Goal: Task Accomplishment & Management: Manage account settings

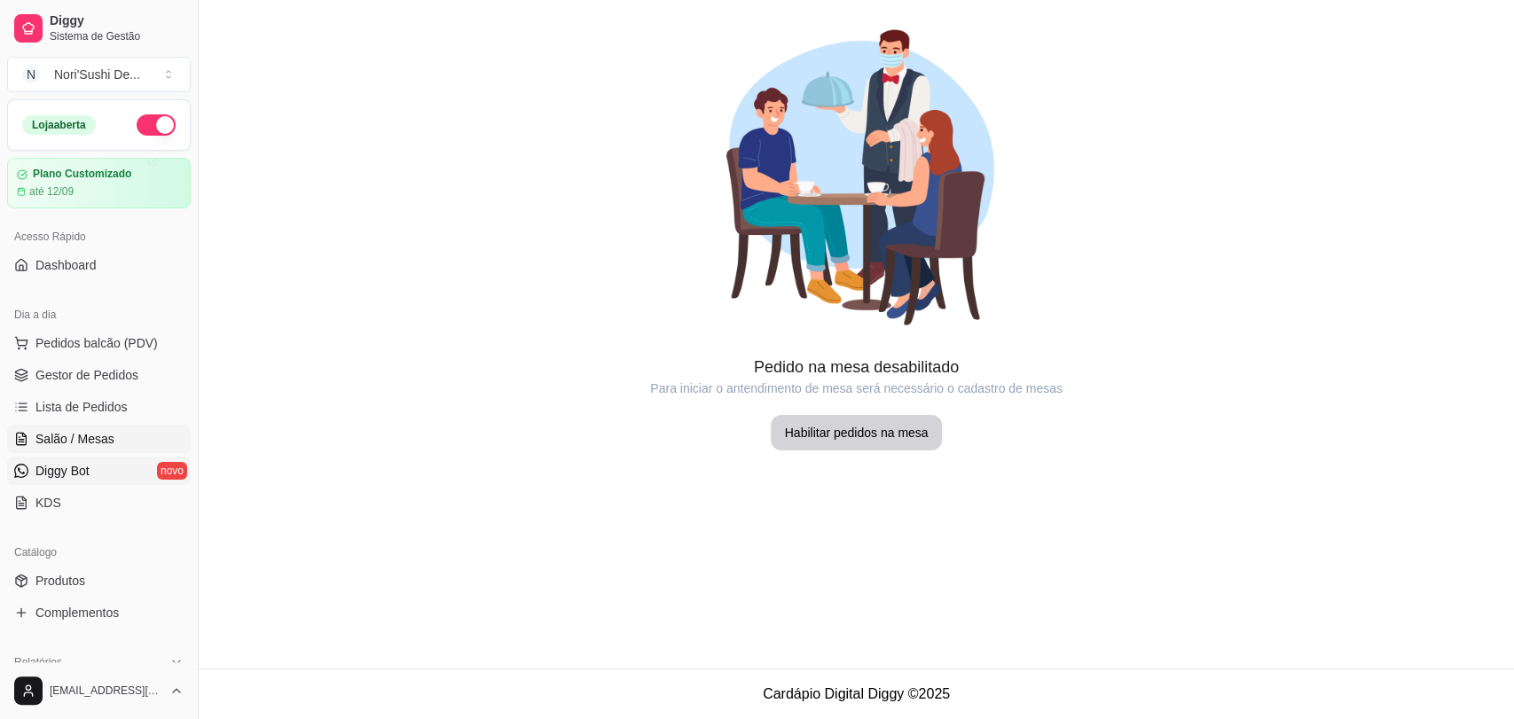
click at [101, 467] on link "Diggy Bot novo" at bounding box center [99, 471] width 184 height 28
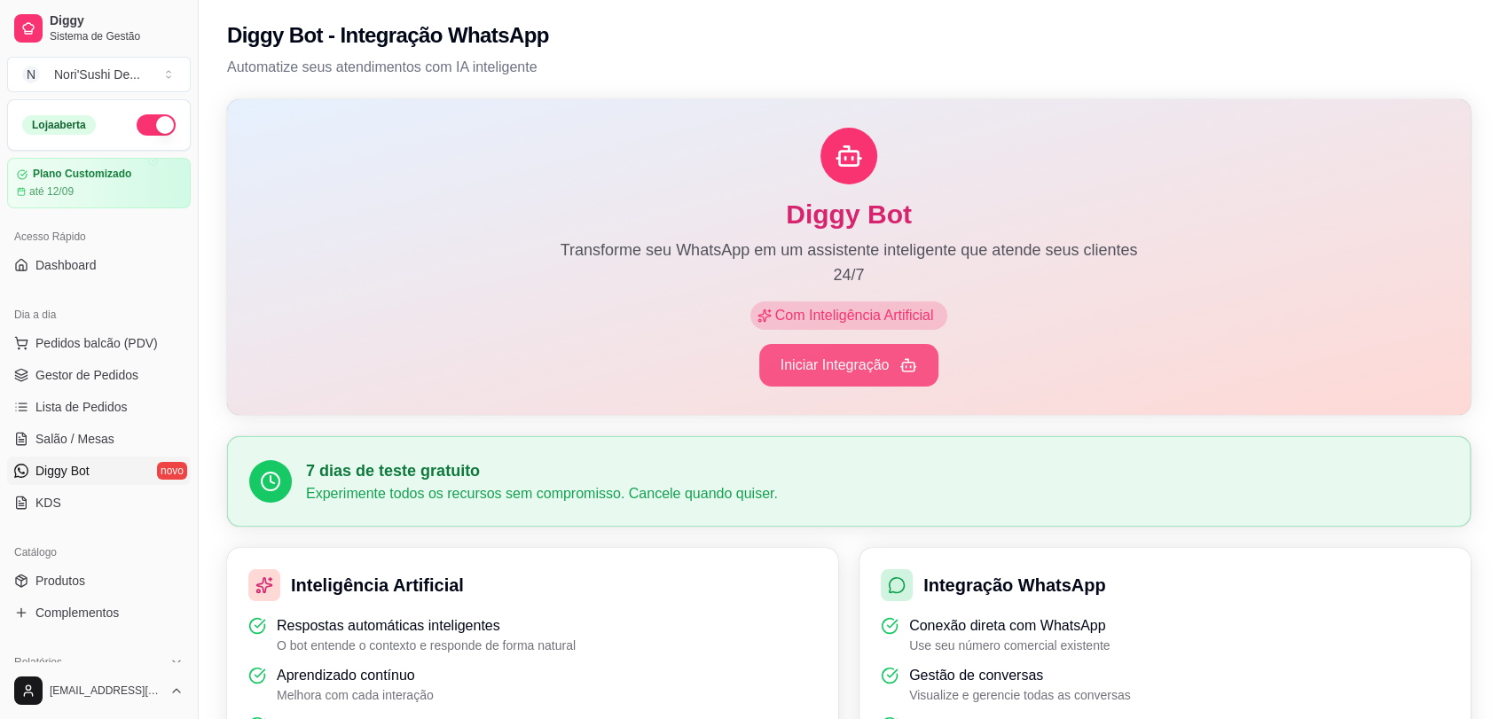
click at [880, 367] on button "Iniciar Integração" at bounding box center [849, 365] width 180 height 43
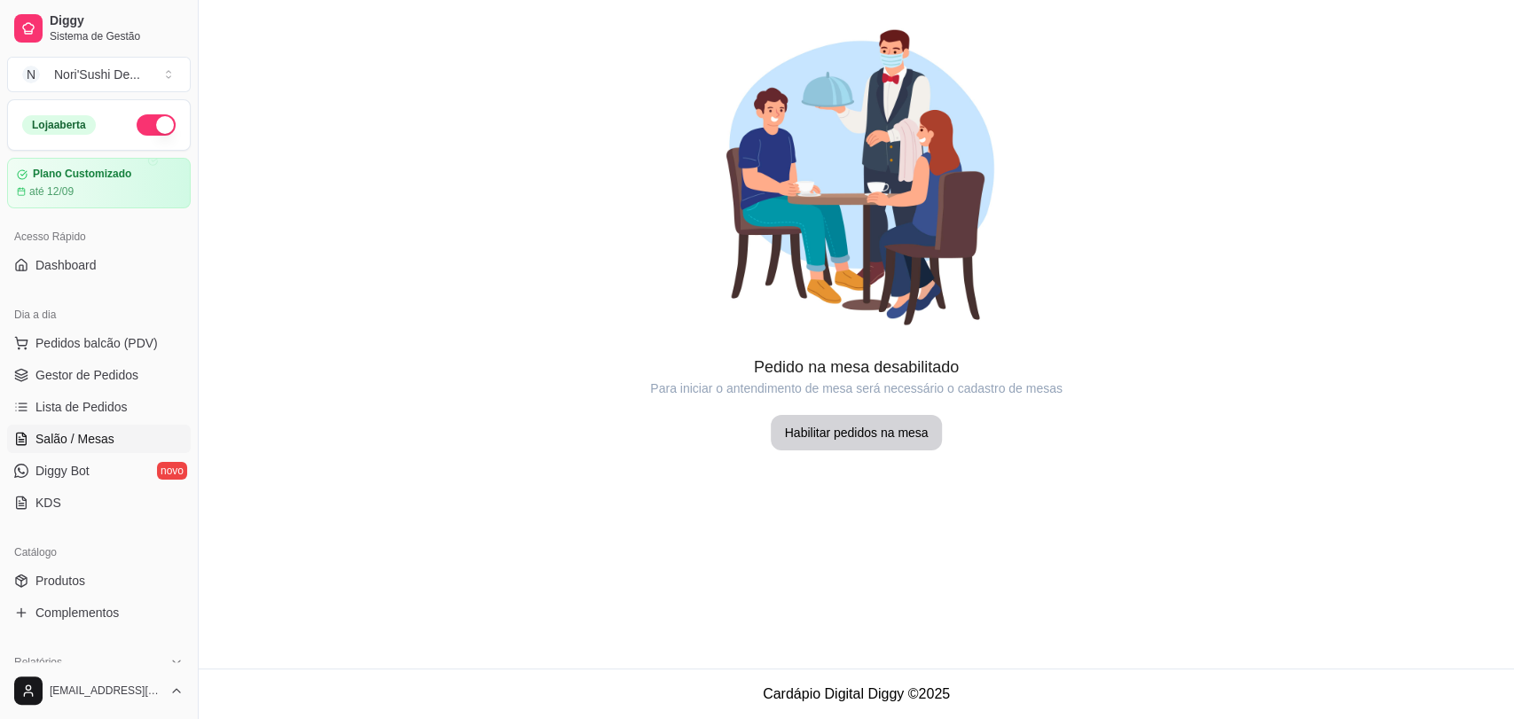
click at [114, 451] on link "Salão / Mesas" at bounding box center [99, 439] width 184 height 28
click at [76, 484] on ul "Pedidos balcão (PDV) Gestor de Pedidos Lista de Pedidos Salão / Mesas Diggy Bot…" at bounding box center [99, 423] width 184 height 188
click at [77, 475] on span "Diggy Bot" at bounding box center [62, 471] width 54 height 18
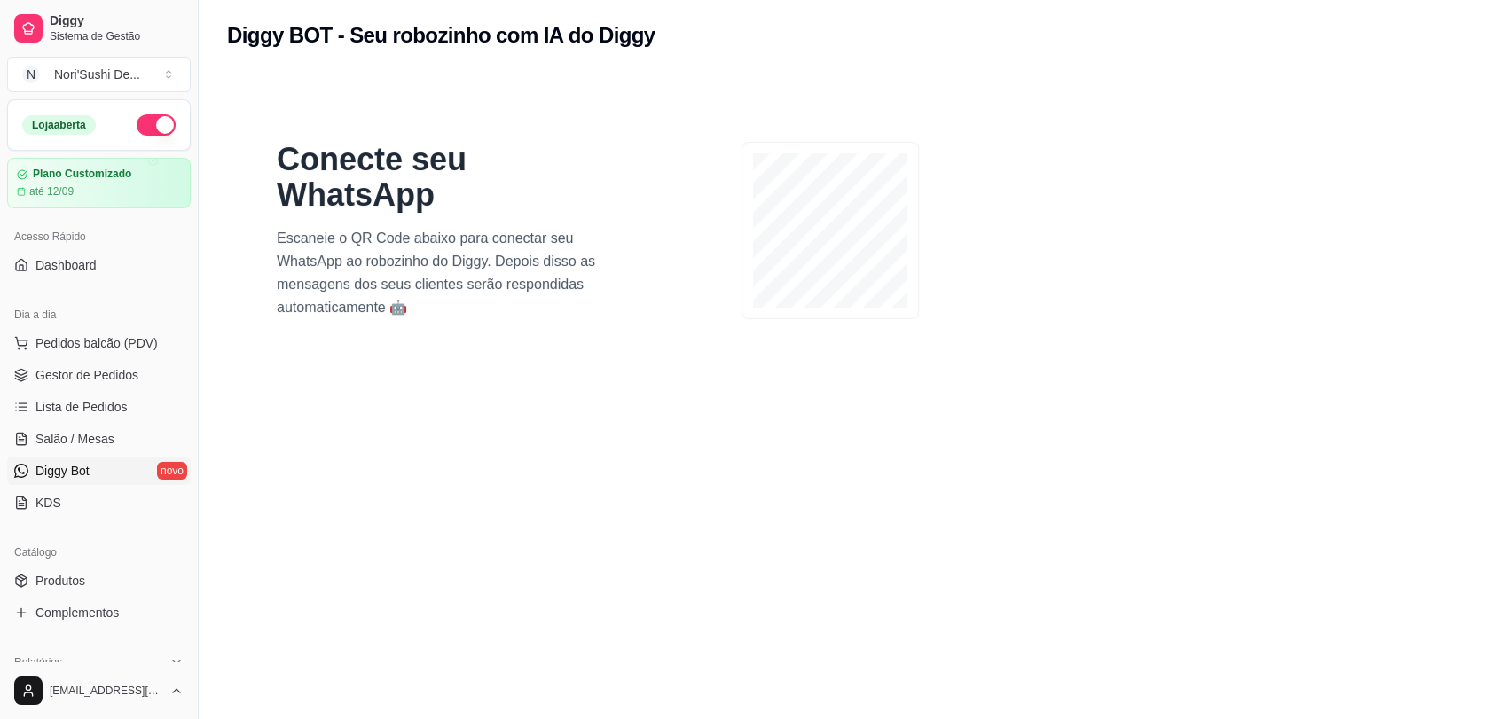
click at [72, 463] on span "Diggy Bot" at bounding box center [62, 471] width 54 height 18
click at [70, 498] on link "KDS" at bounding box center [99, 503] width 184 height 28
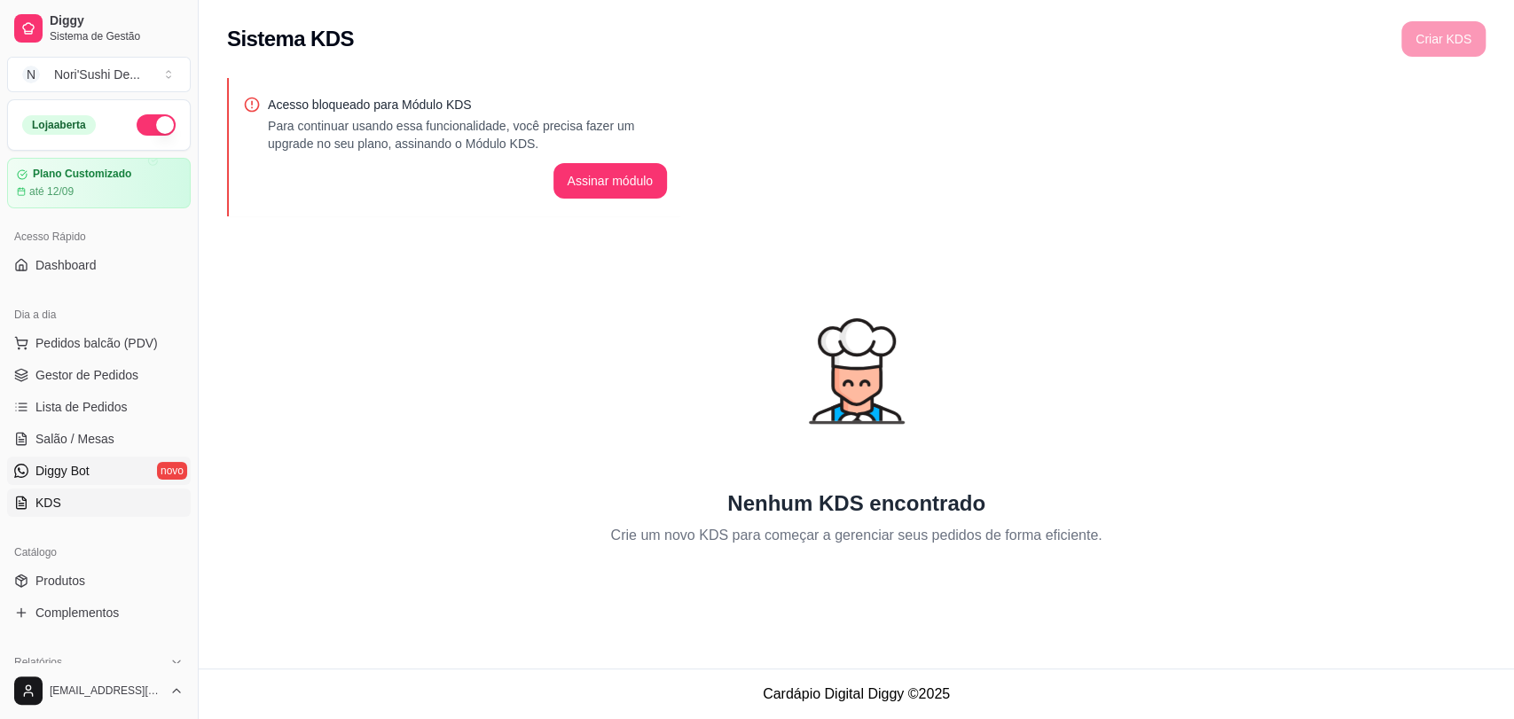
click at [65, 471] on span "Diggy Bot" at bounding box center [62, 471] width 54 height 18
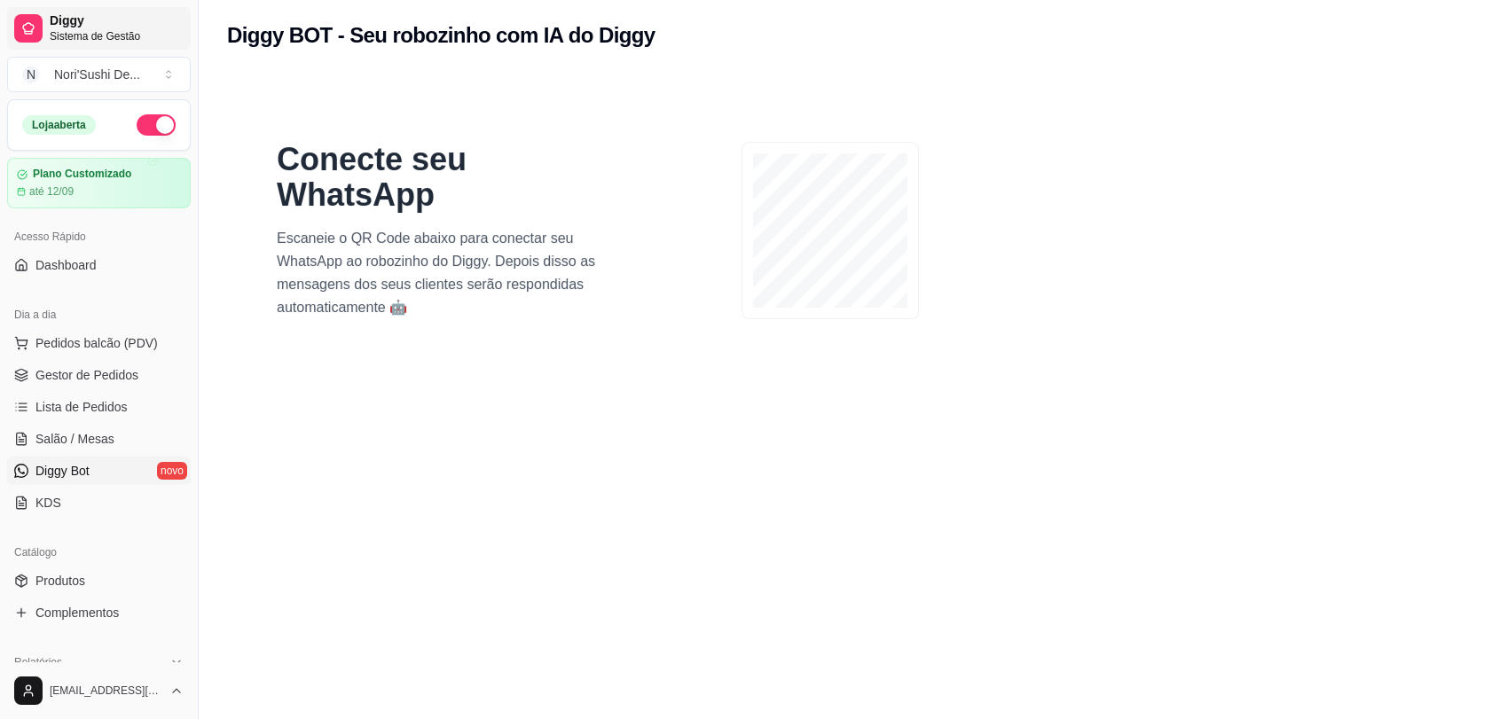
click at [70, 24] on span "Diggy" at bounding box center [117, 21] width 134 height 16
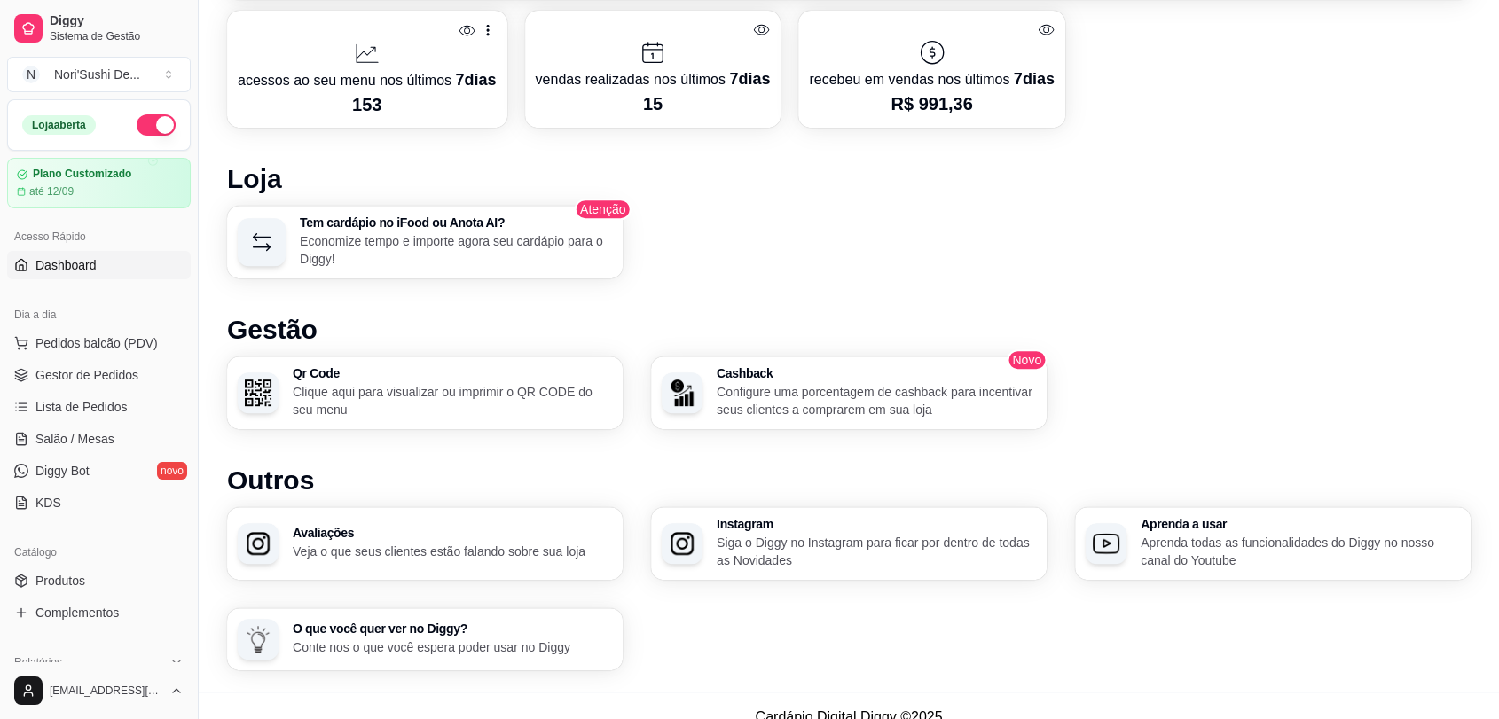
scroll to position [850, 0]
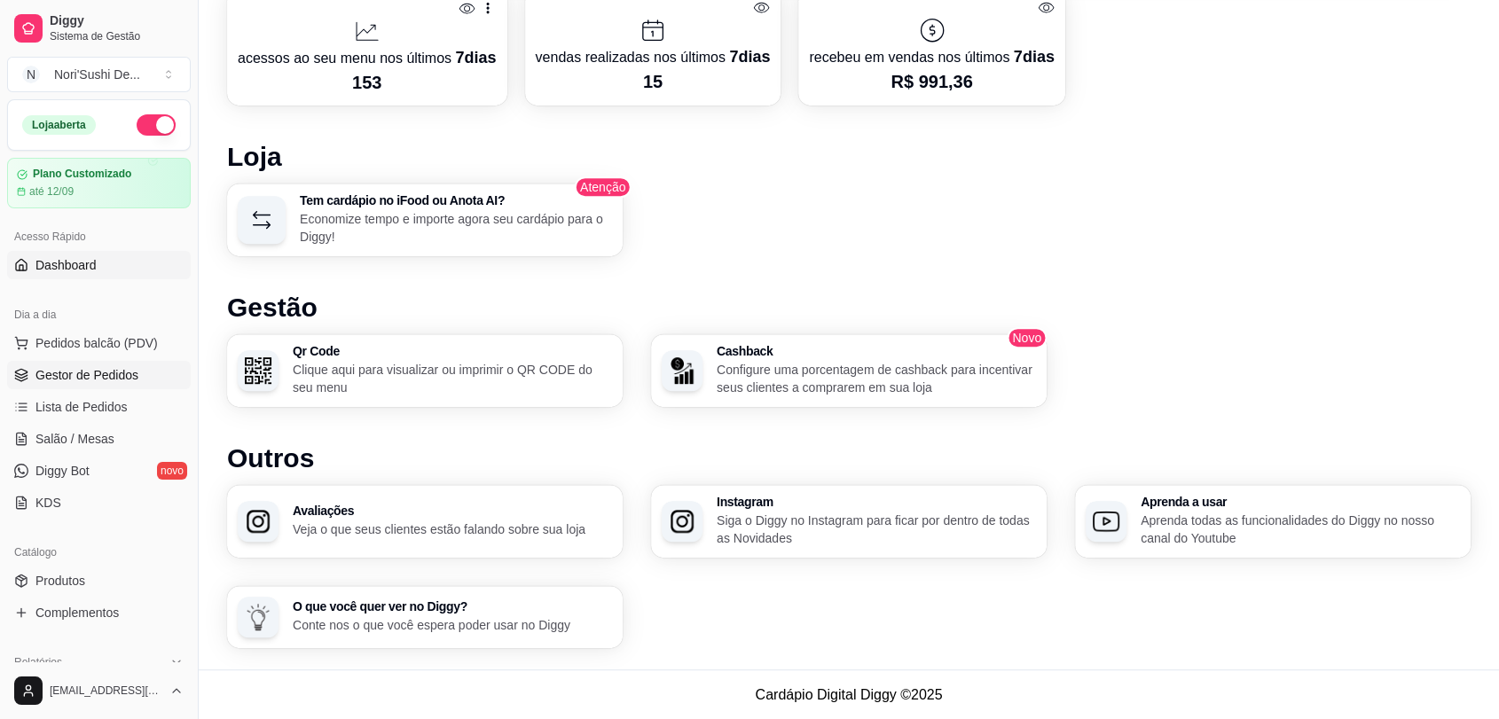
click at [97, 381] on span "Gestor de Pedidos" at bounding box center [86, 375] width 103 height 18
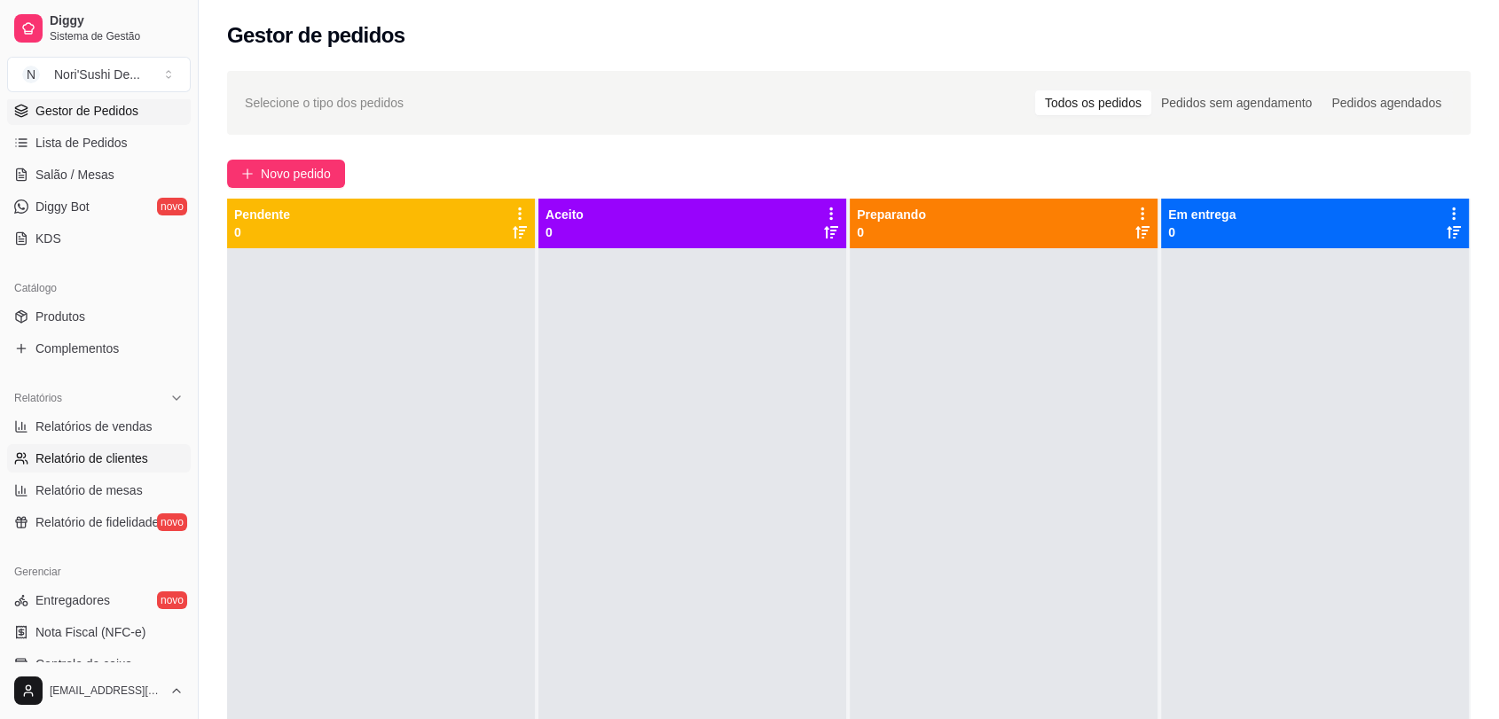
scroll to position [394, 0]
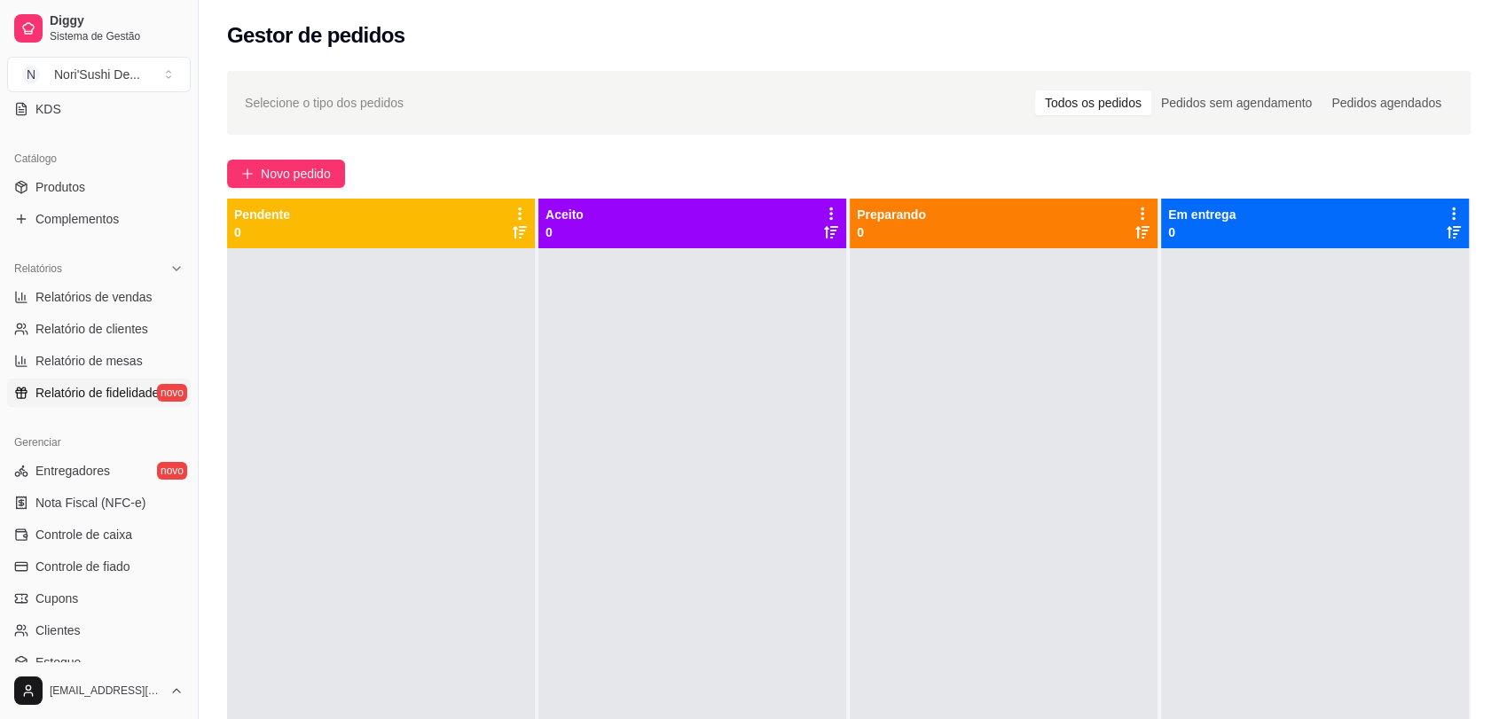
click at [129, 399] on span "Relatório de fidelidade" at bounding box center [96, 393] width 123 height 18
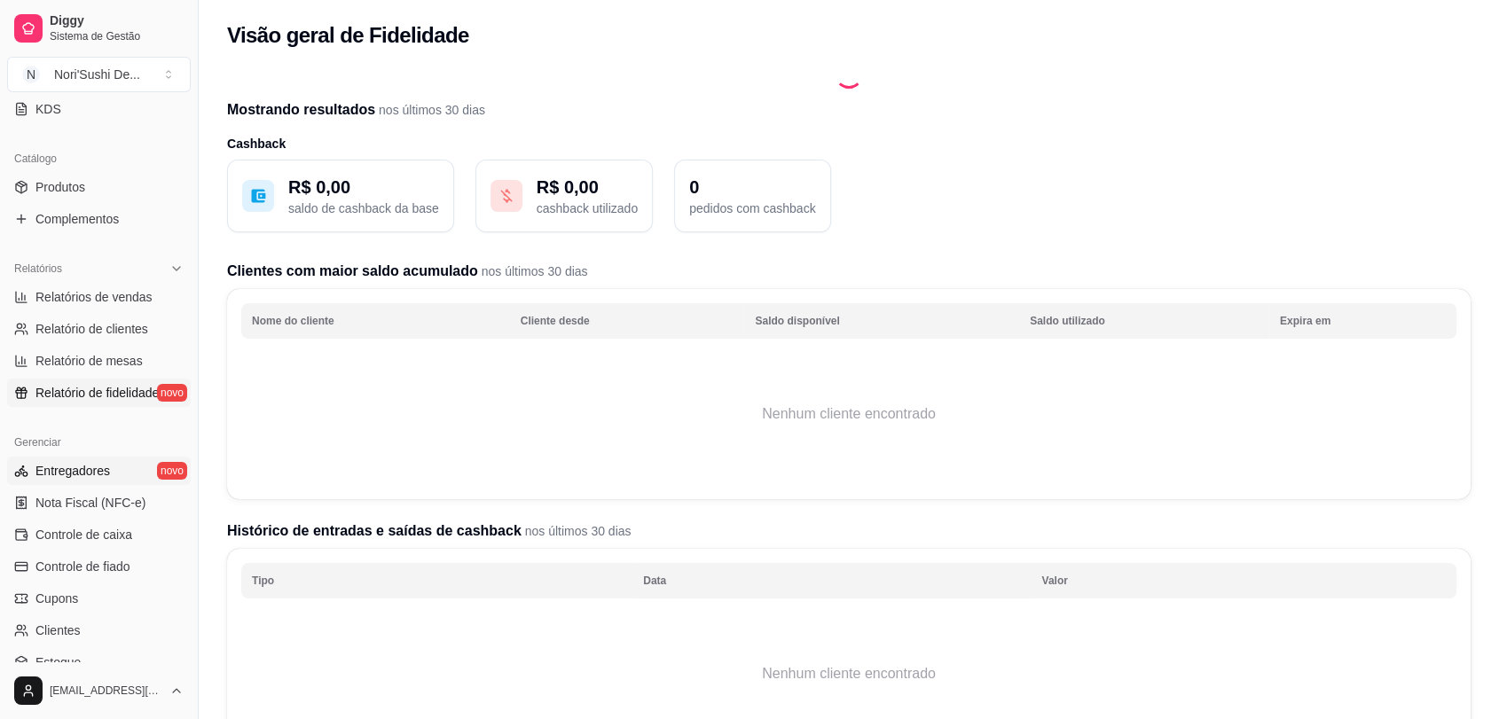
click at [145, 471] on link "Entregadores novo" at bounding box center [99, 471] width 184 height 28
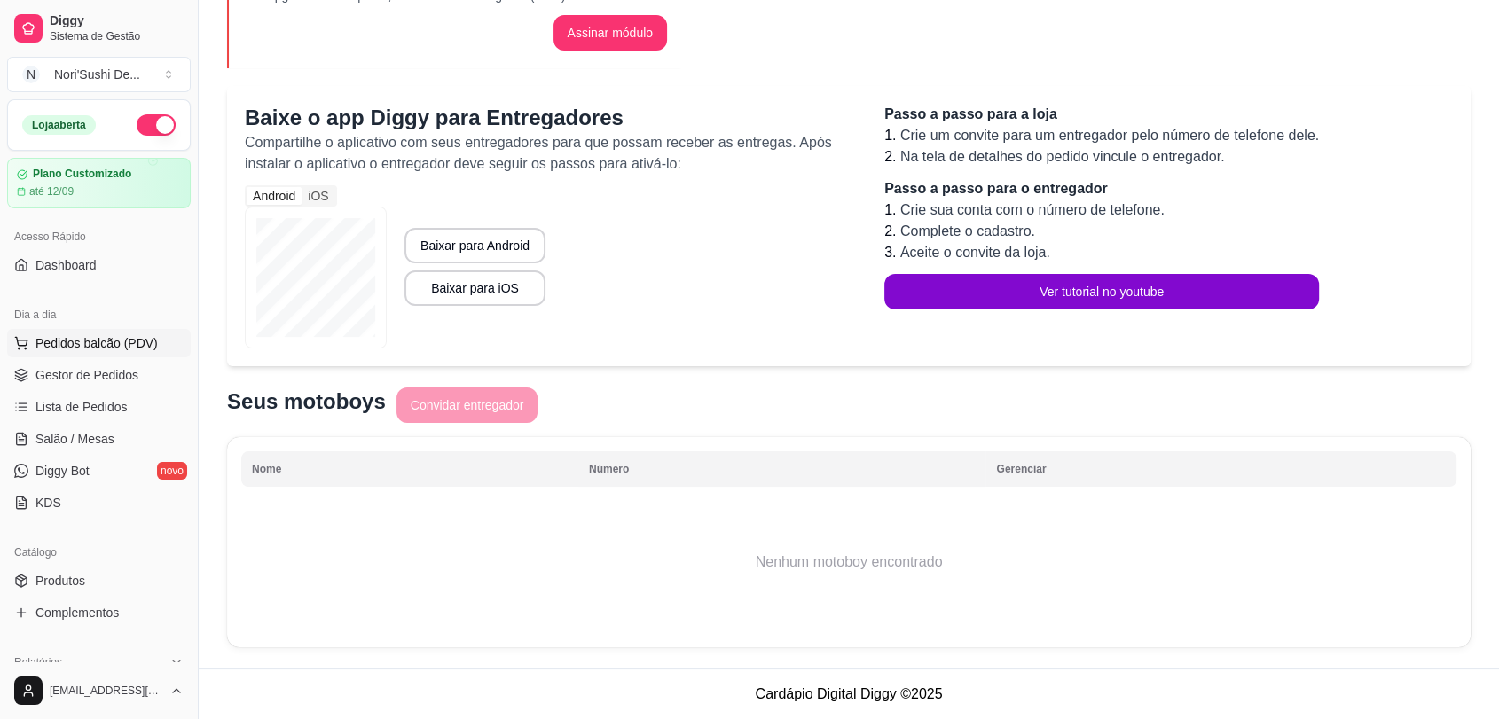
click at [106, 349] on span "Pedidos balcão (PDV)" at bounding box center [96, 343] width 122 height 18
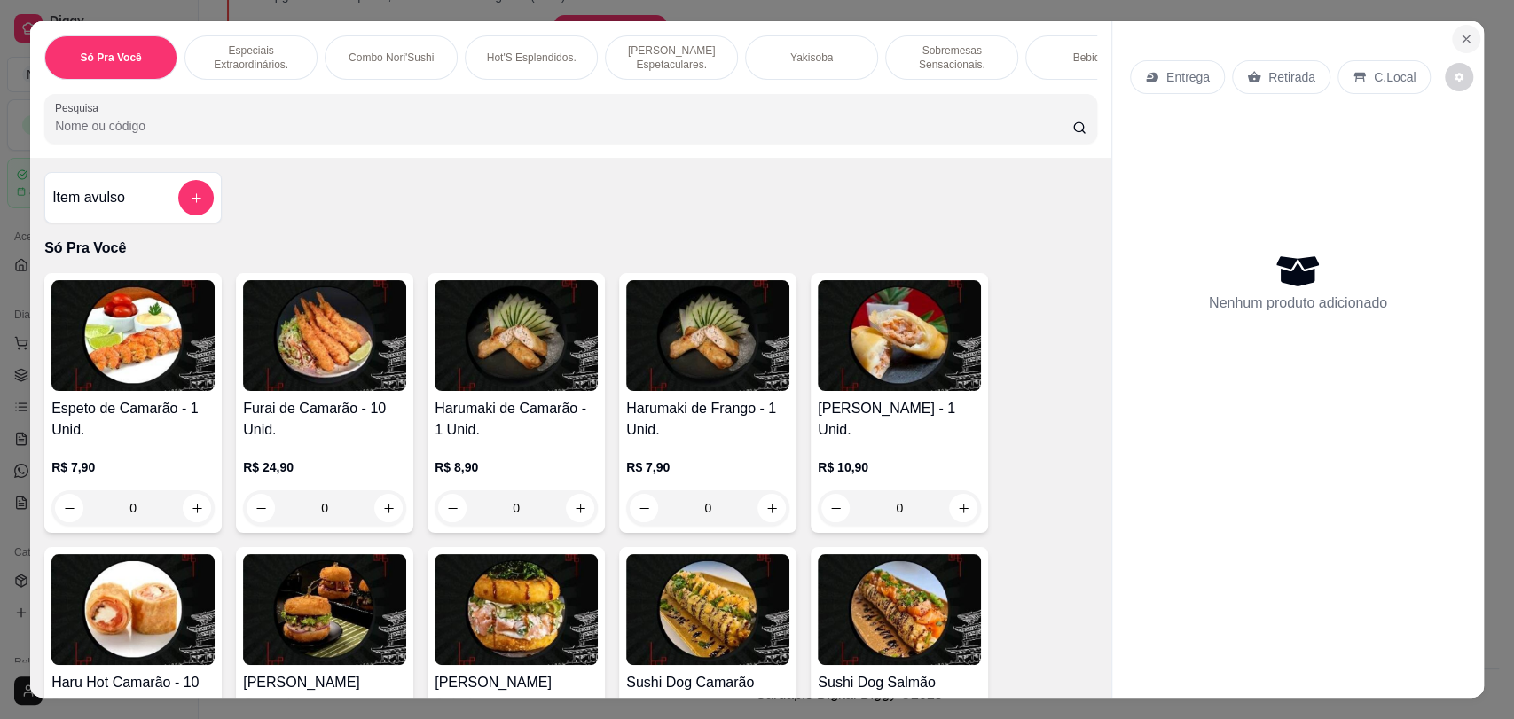
click at [1459, 42] on icon "Close" at bounding box center [1466, 39] width 14 height 14
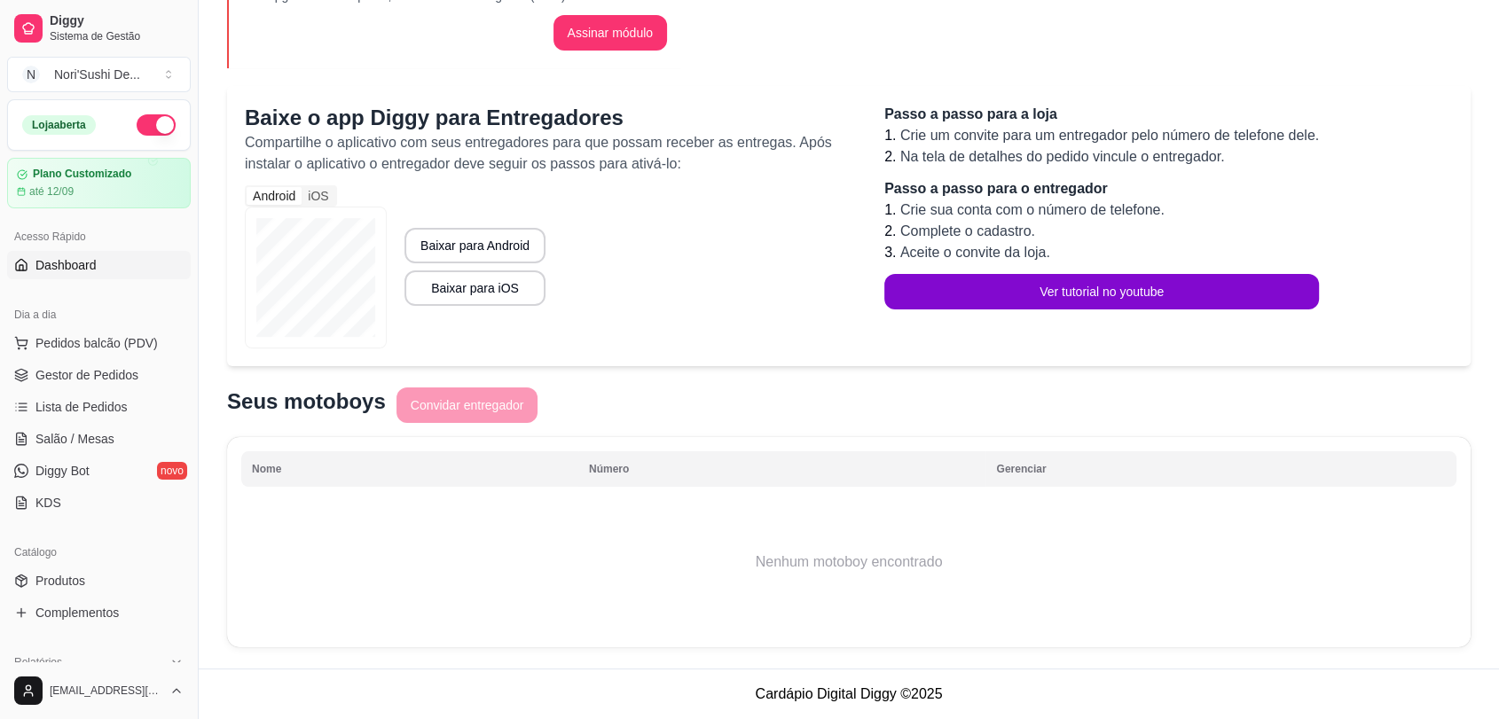
click at [96, 269] on link "Dashboard" at bounding box center [99, 265] width 184 height 28
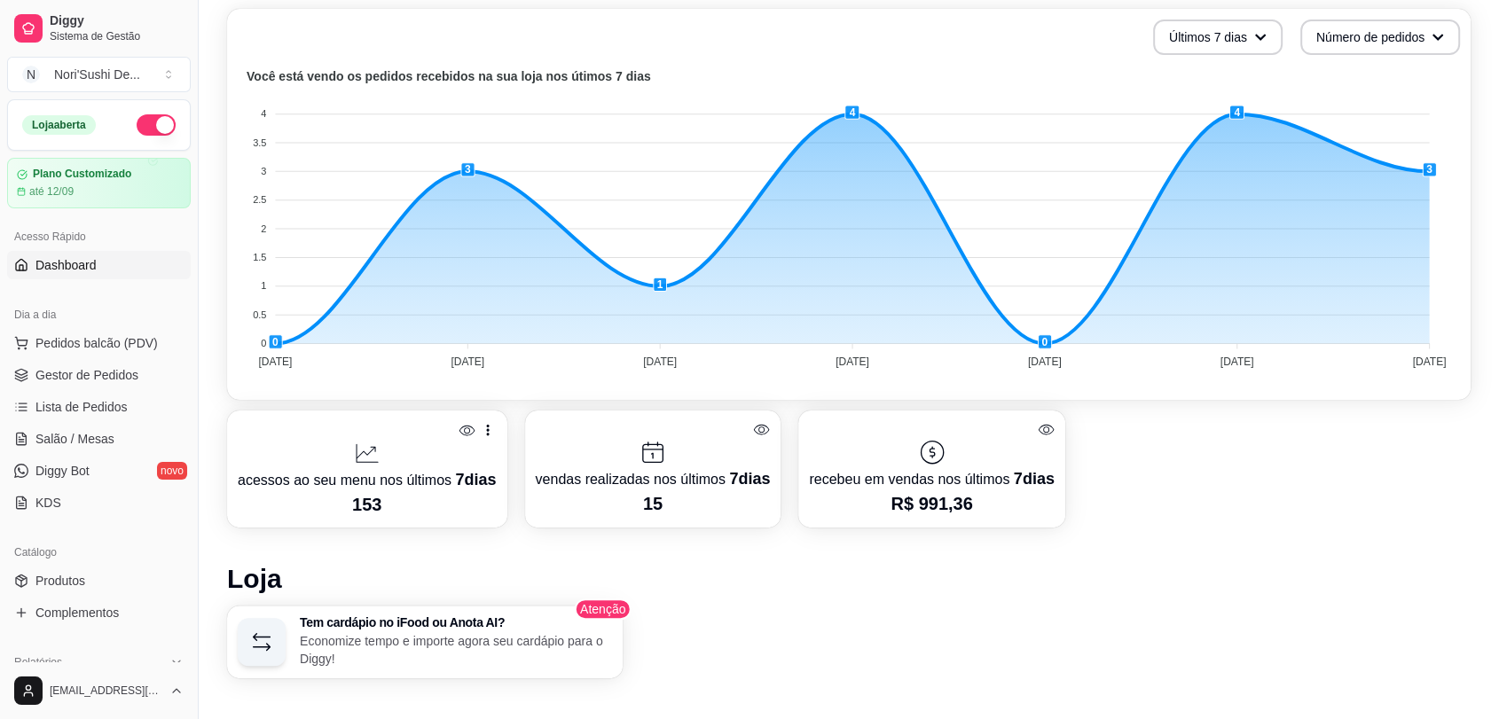
scroll to position [394, 0]
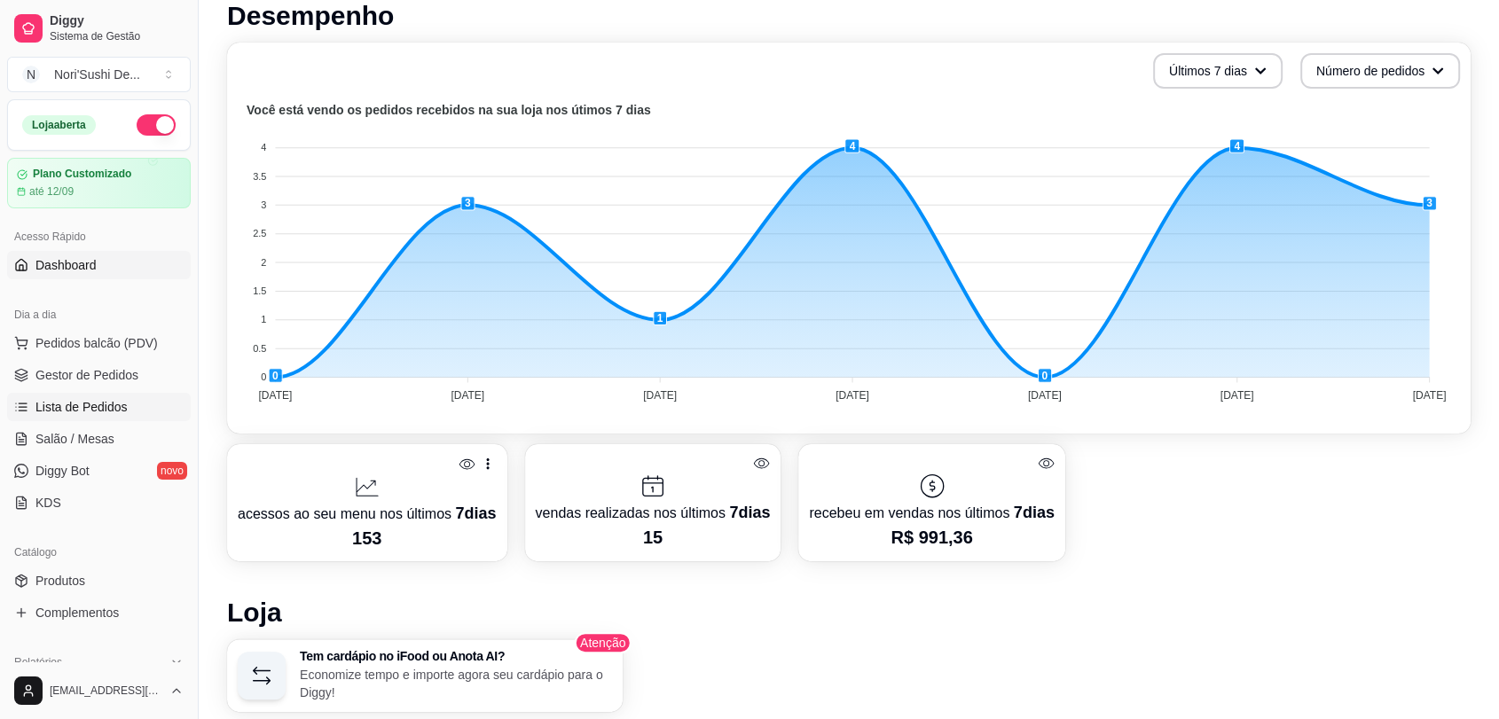
click at [119, 420] on link "Lista de Pedidos" at bounding box center [99, 407] width 184 height 28
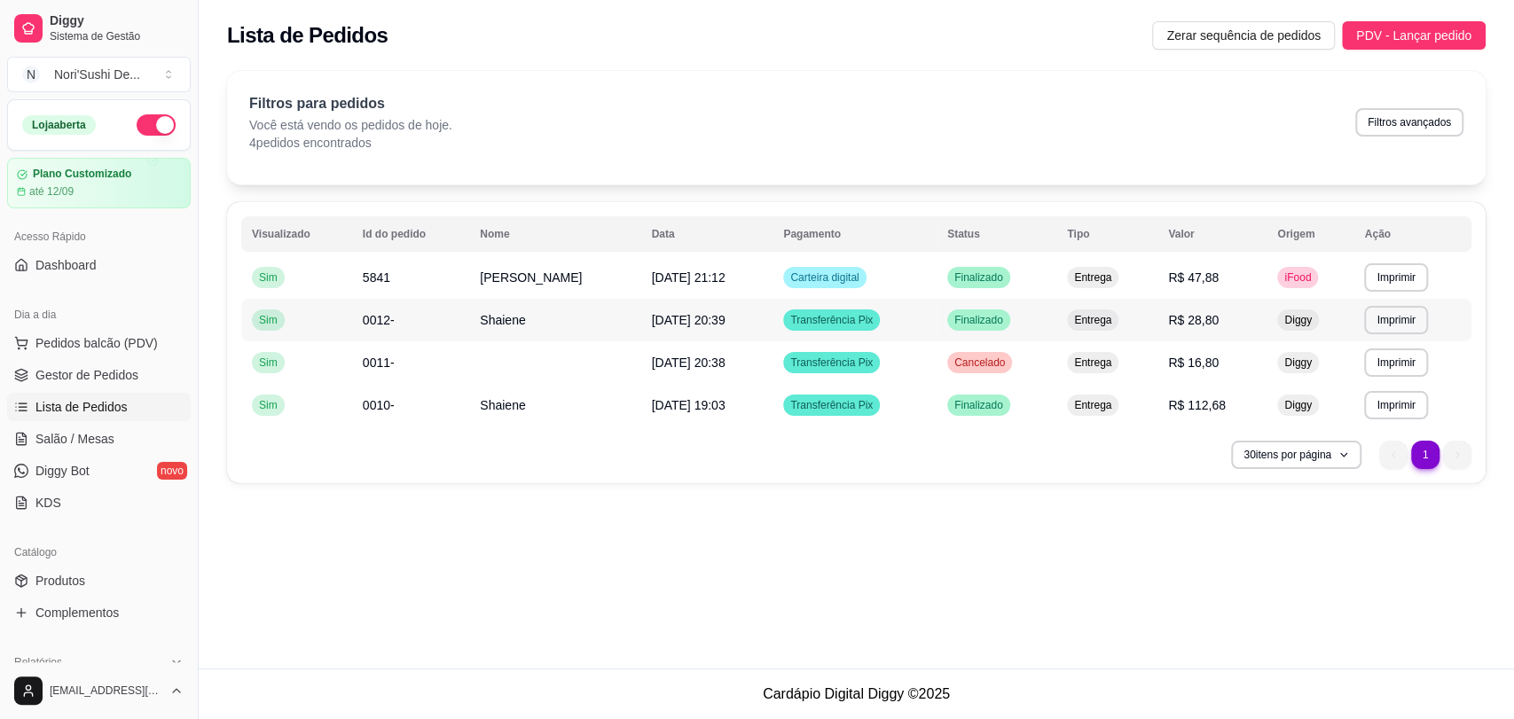
click at [1118, 321] on div "Entrega" at bounding box center [1092, 320] width 51 height 21
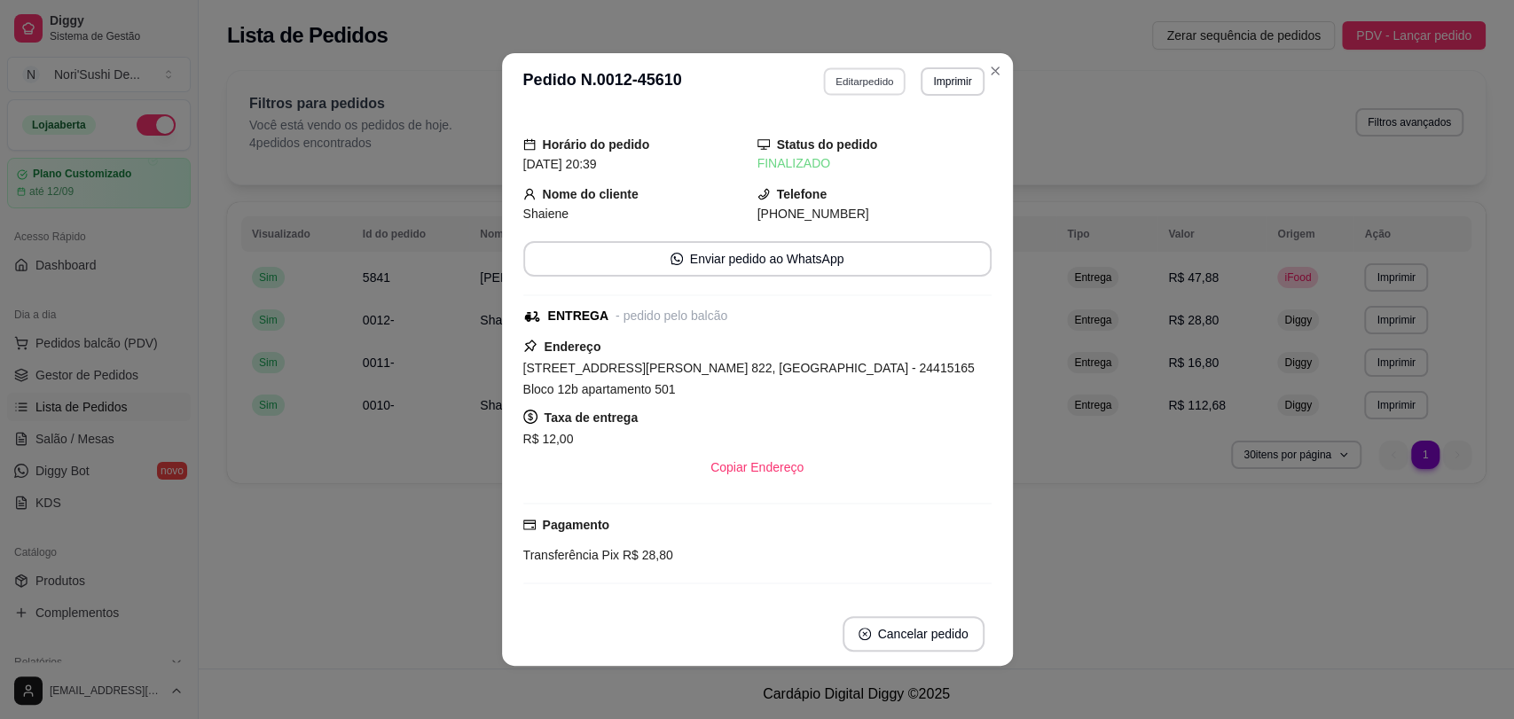
click at [848, 95] on button "Editar pedido" at bounding box center [864, 80] width 82 height 27
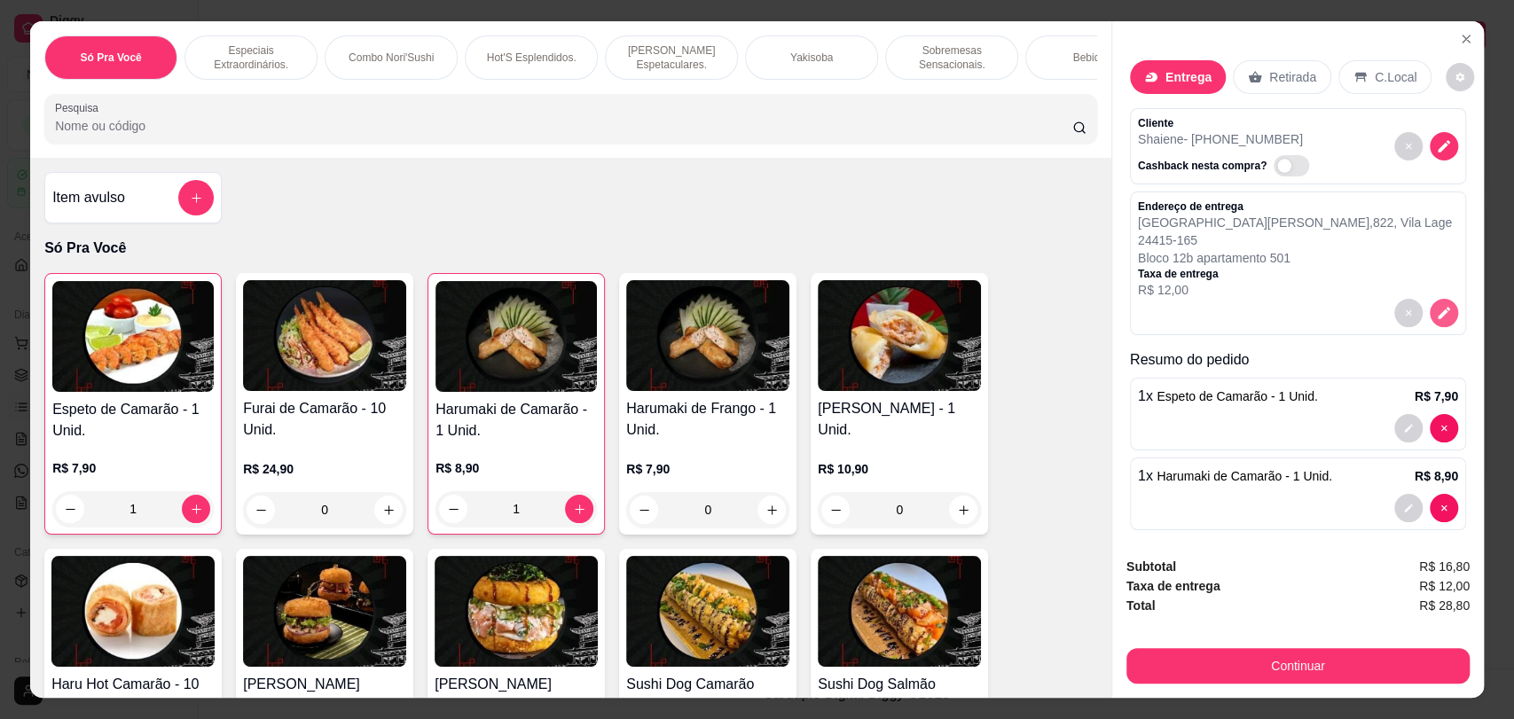
click at [1436, 305] on icon "decrease-product-quantity" at bounding box center [1444, 313] width 16 height 16
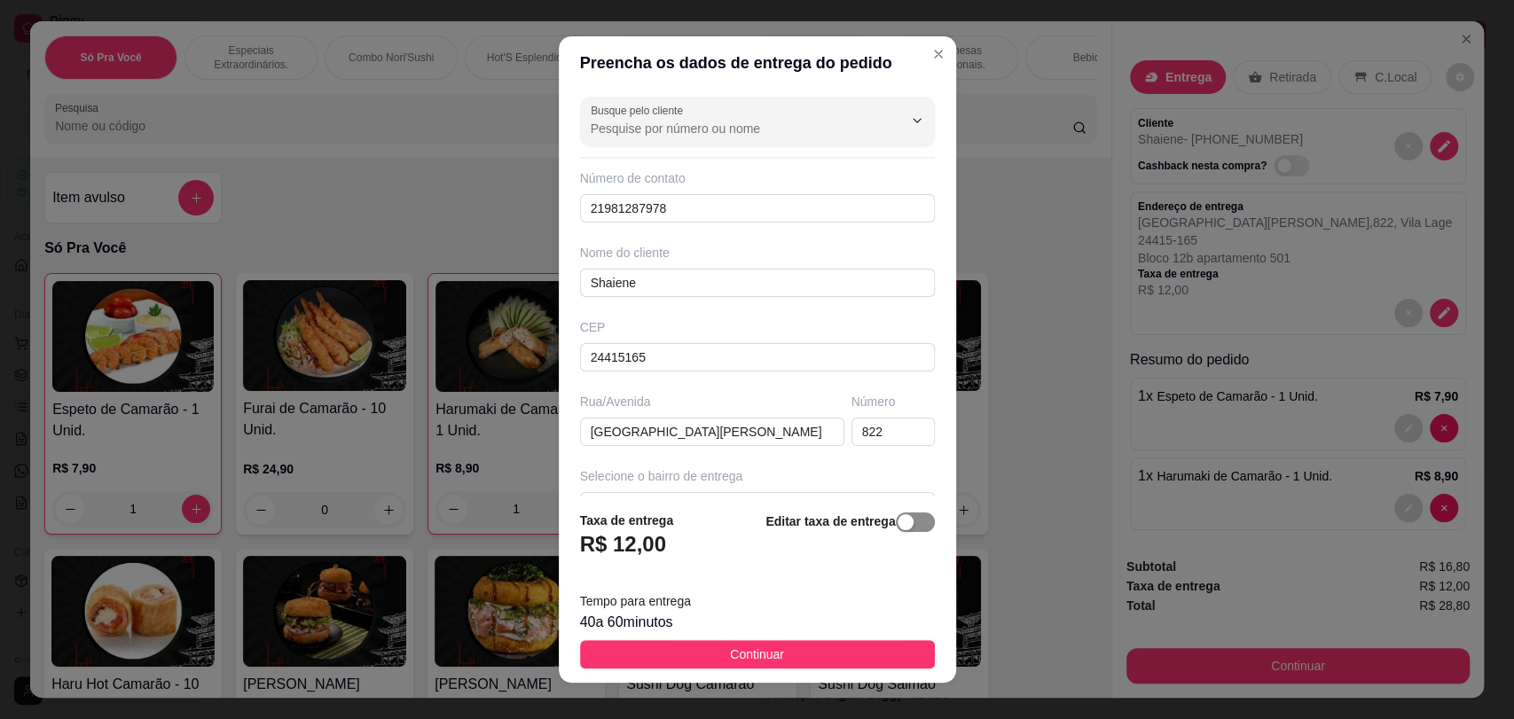
click at [896, 520] on span "button" at bounding box center [915, 523] width 39 height 20
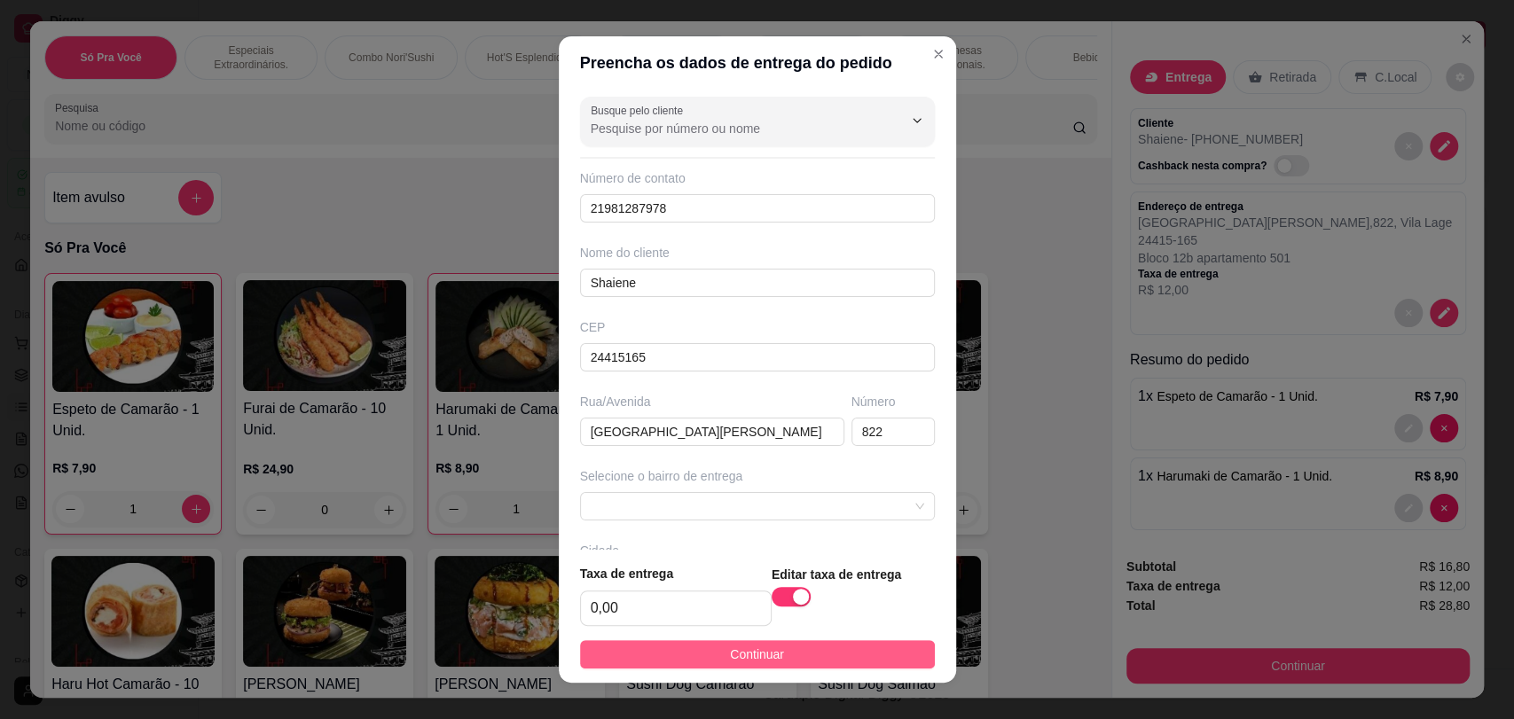
click at [764, 655] on span "Continuar" at bounding box center [757, 655] width 54 height 20
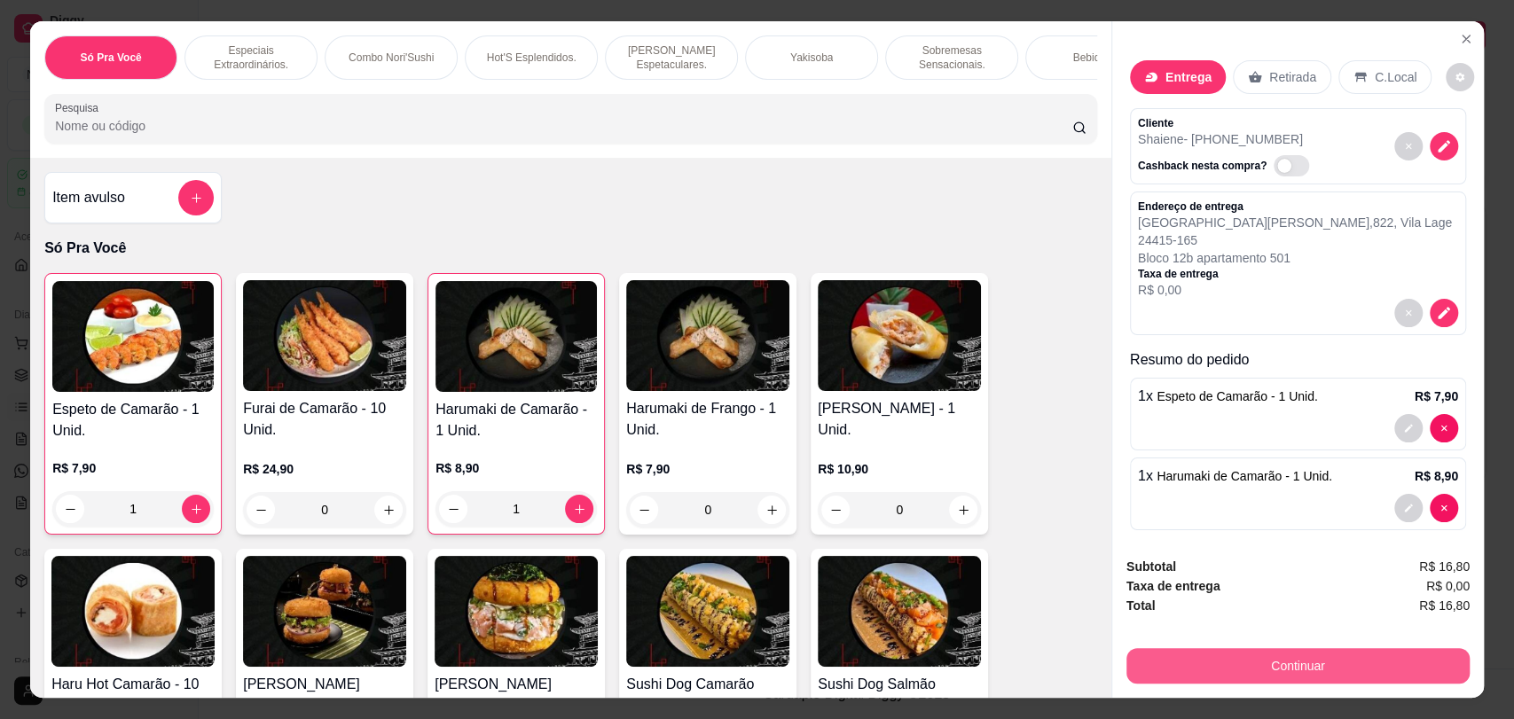
click at [1291, 669] on button "Continuar" at bounding box center [1297, 665] width 343 height 35
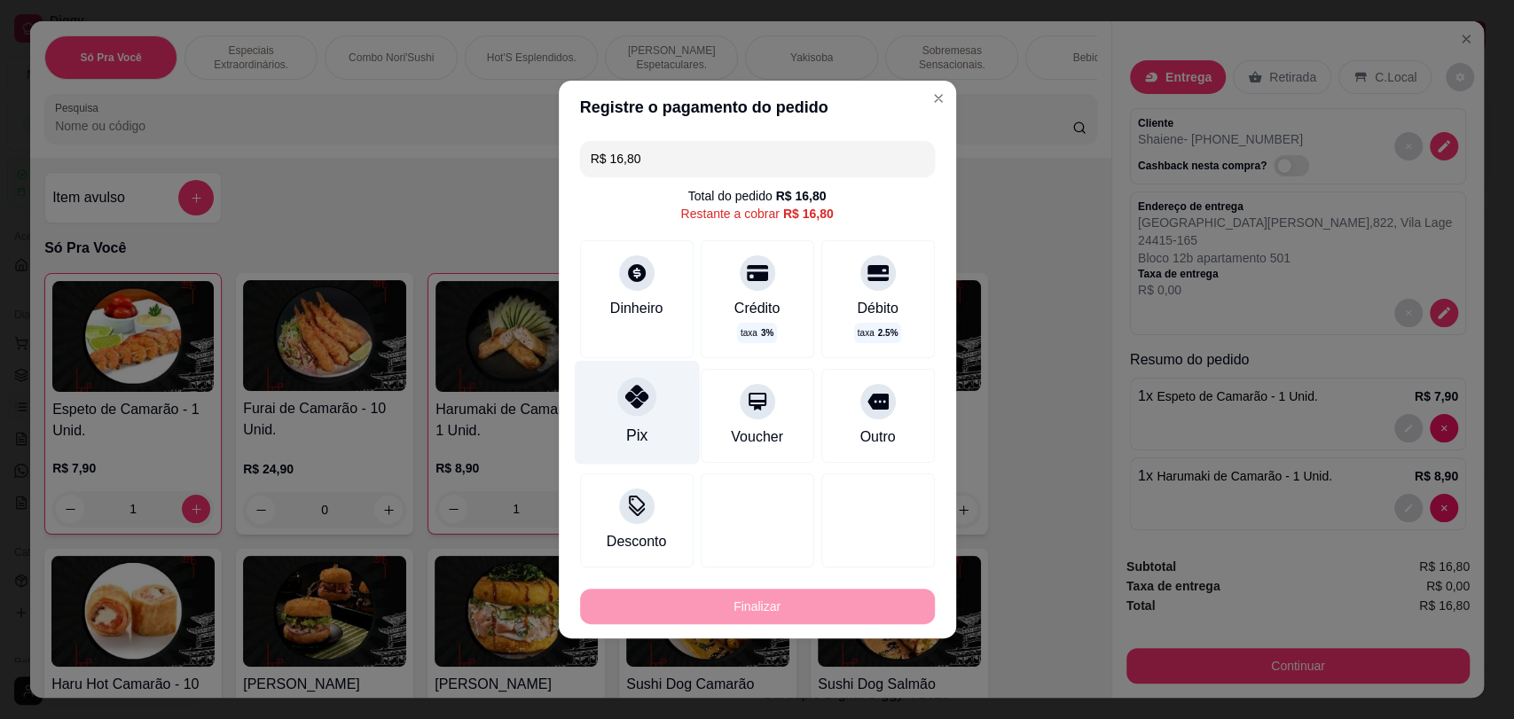
click at [633, 417] on div "Pix" at bounding box center [636, 413] width 125 height 104
type input "R$ 0,00"
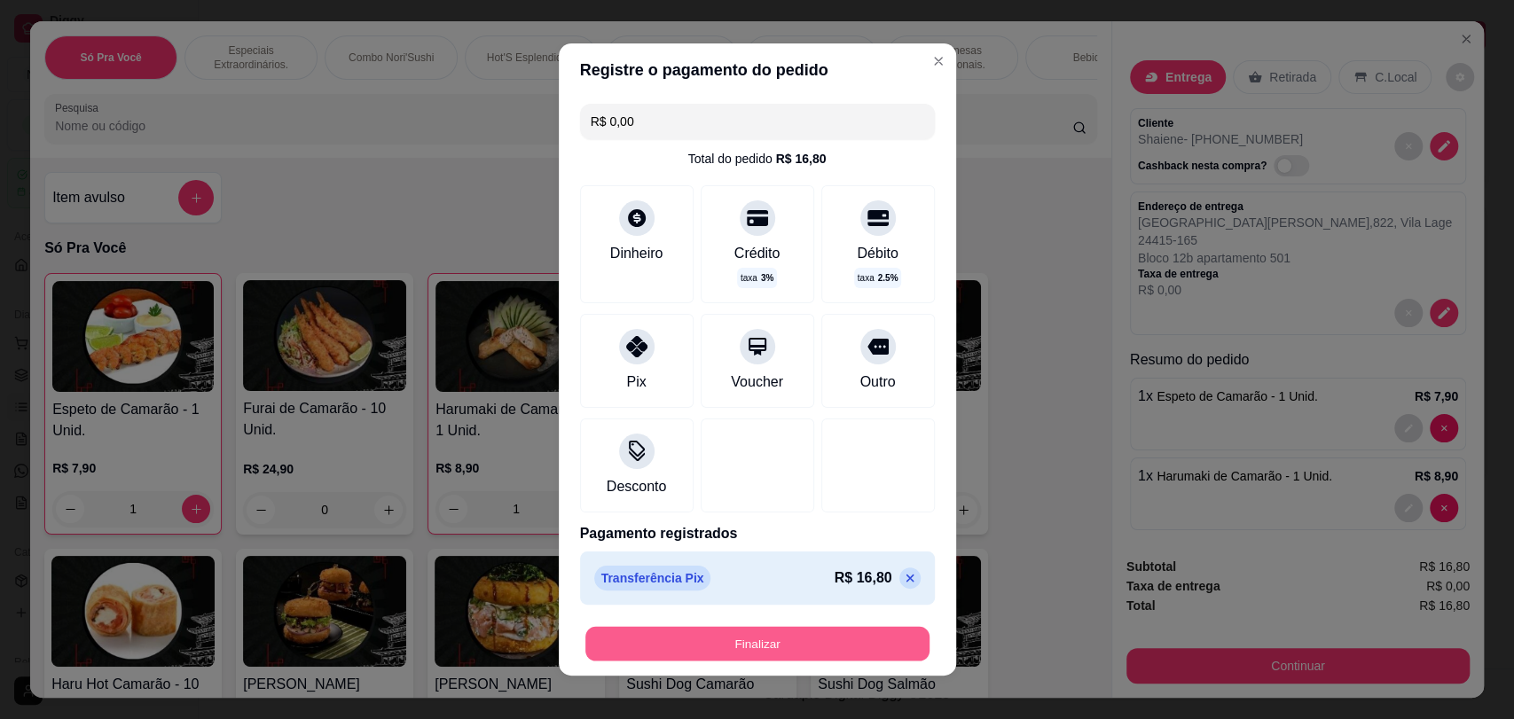
click at [773, 655] on button "Finalizar" at bounding box center [757, 644] width 344 height 35
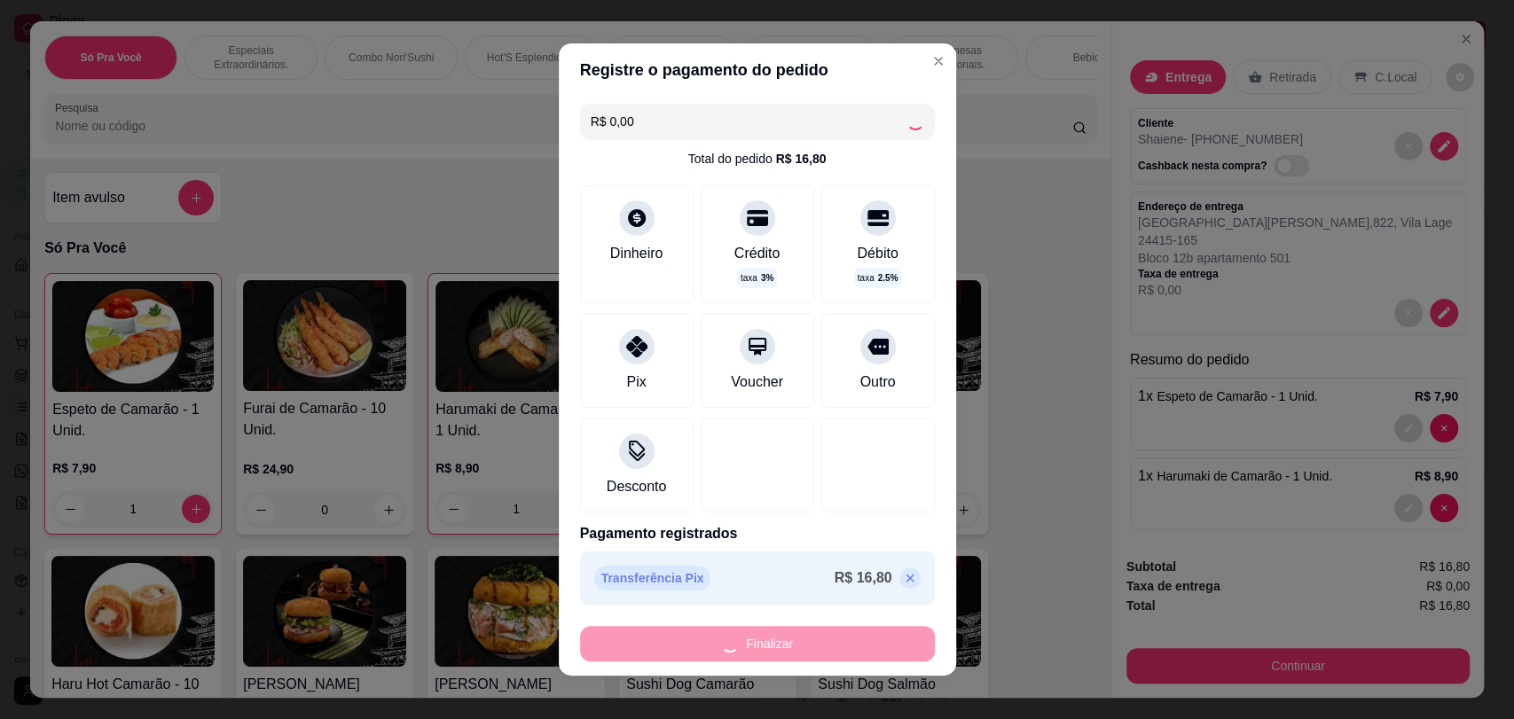
type input "0"
type input "-R$ 16,80"
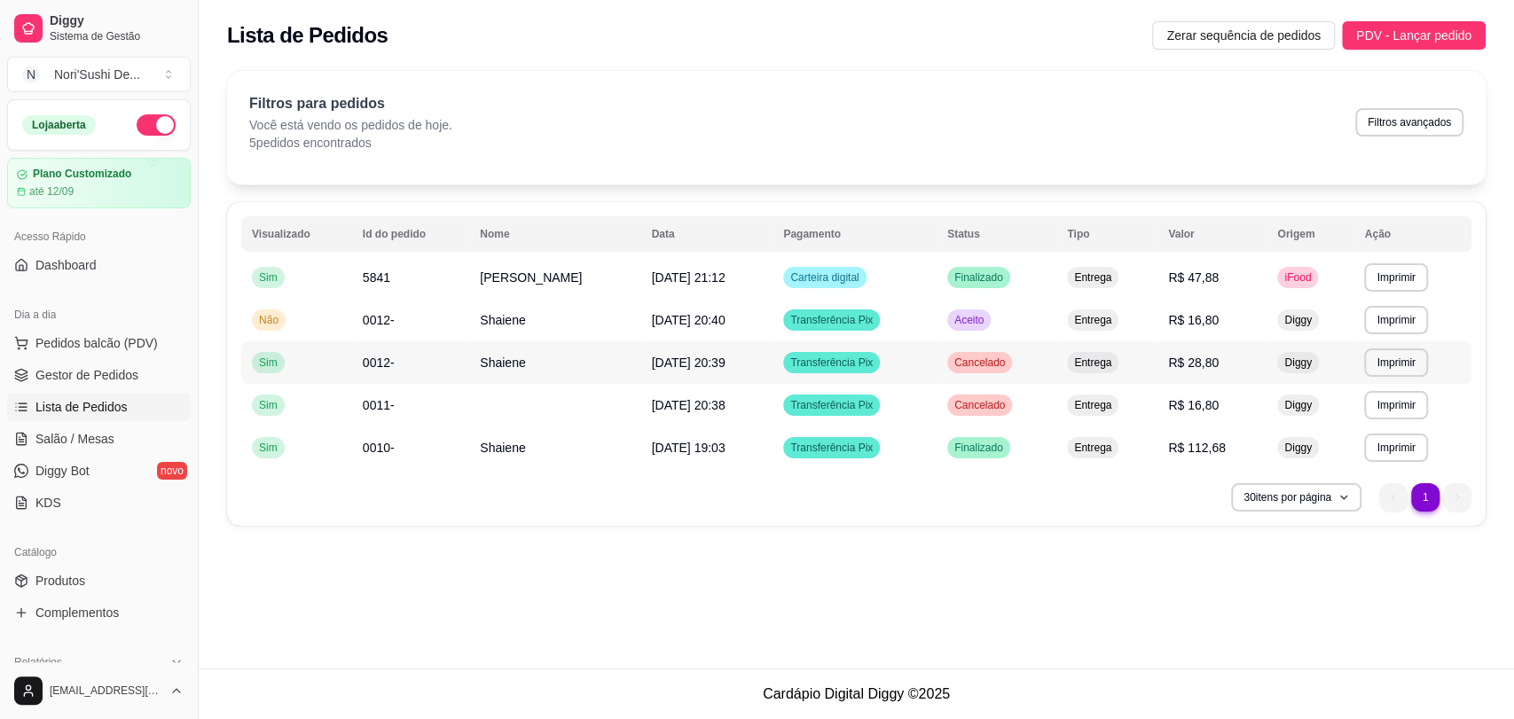
click at [820, 371] on div "Transferência Pix" at bounding box center [831, 362] width 97 height 21
click at [1076, 280] on div "Entrega" at bounding box center [1092, 277] width 51 height 21
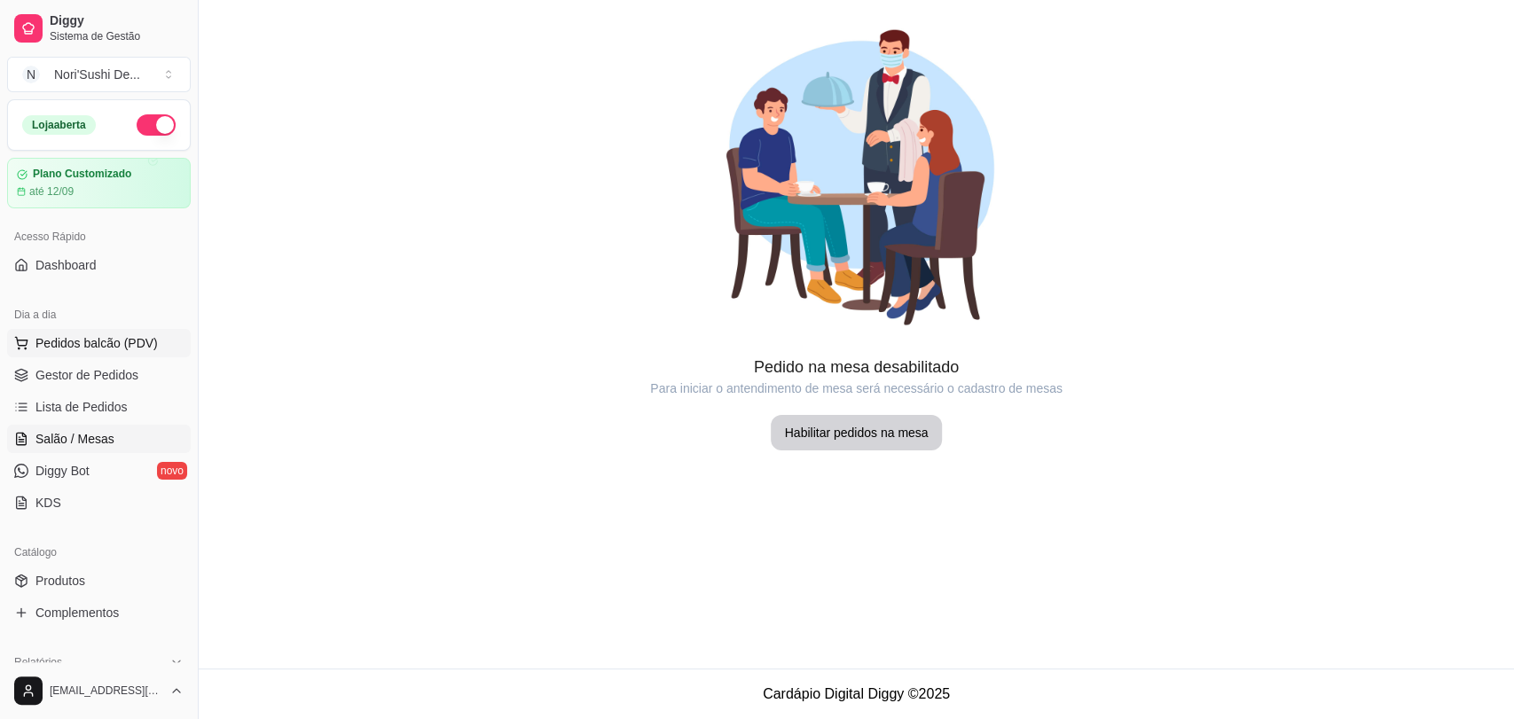
click at [138, 344] on span "Pedidos balcão (PDV)" at bounding box center [96, 343] width 122 height 18
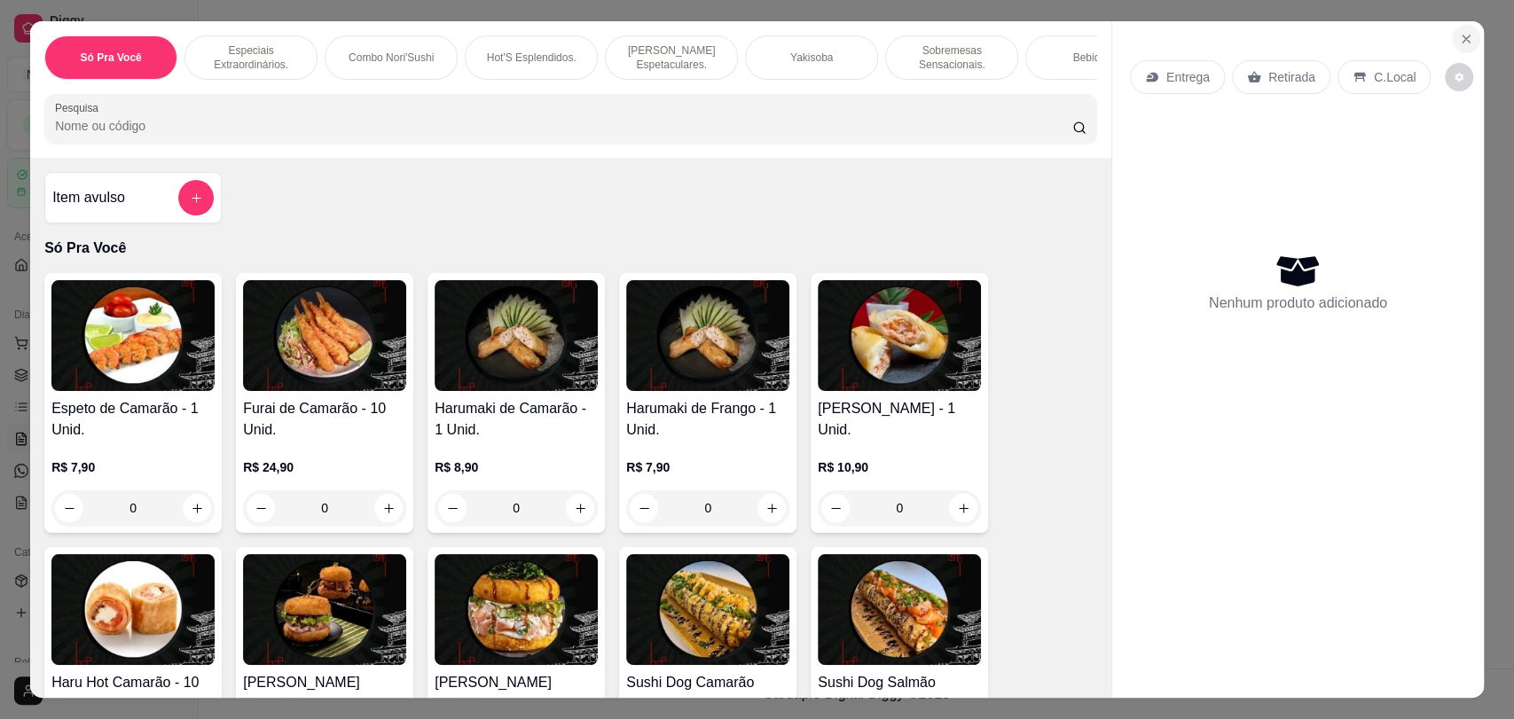
click at [1463, 41] on icon "Close" at bounding box center [1466, 38] width 7 height 7
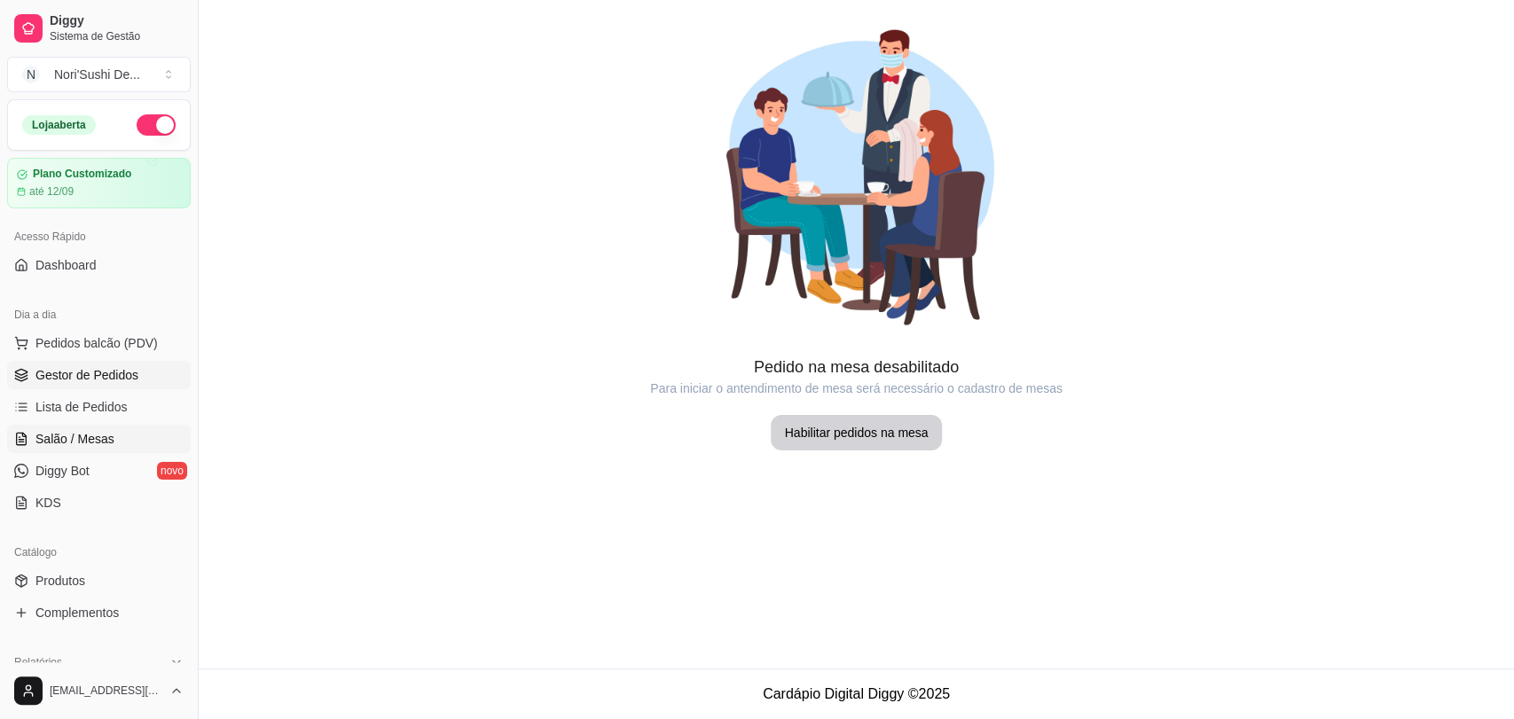
click at [135, 374] on link "Gestor de Pedidos" at bounding box center [99, 375] width 184 height 28
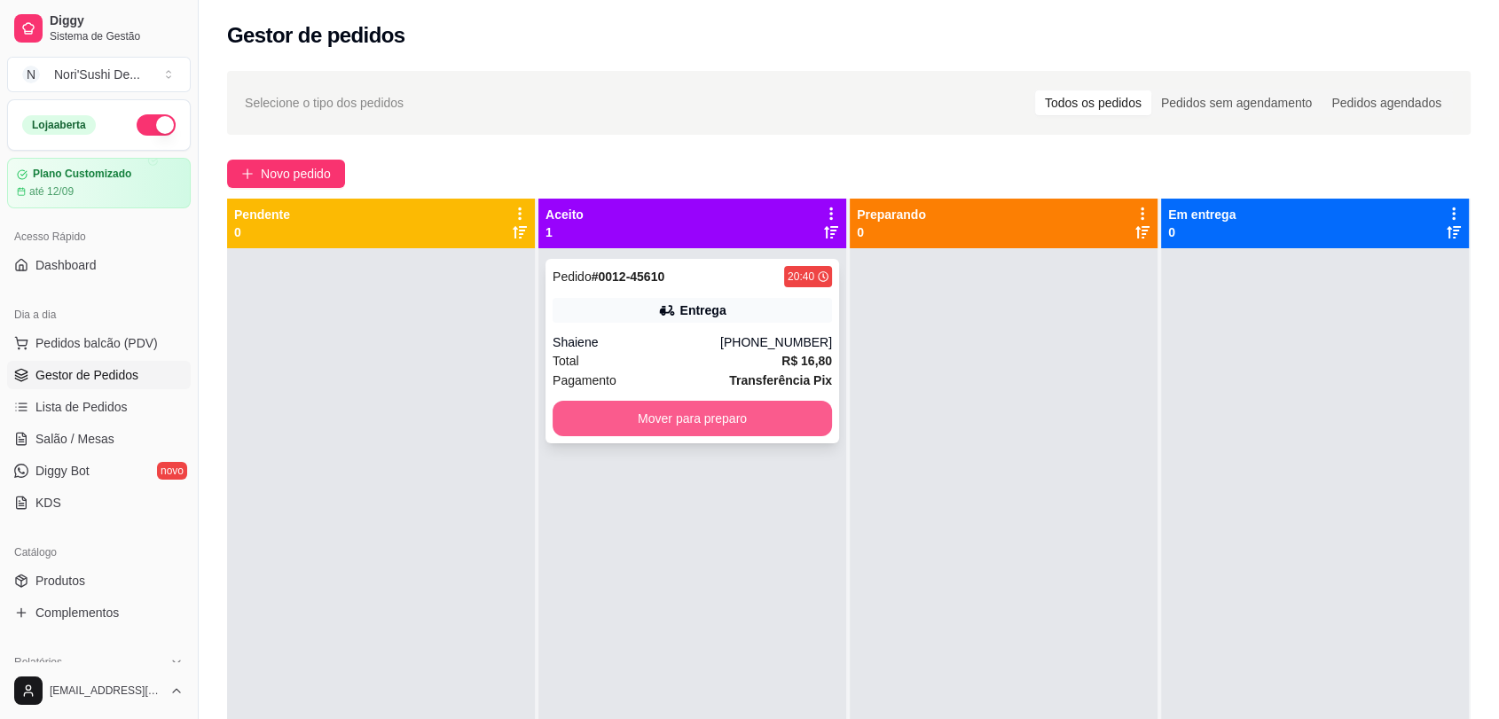
click at [664, 418] on button "Mover para preparo" at bounding box center [692, 418] width 279 height 35
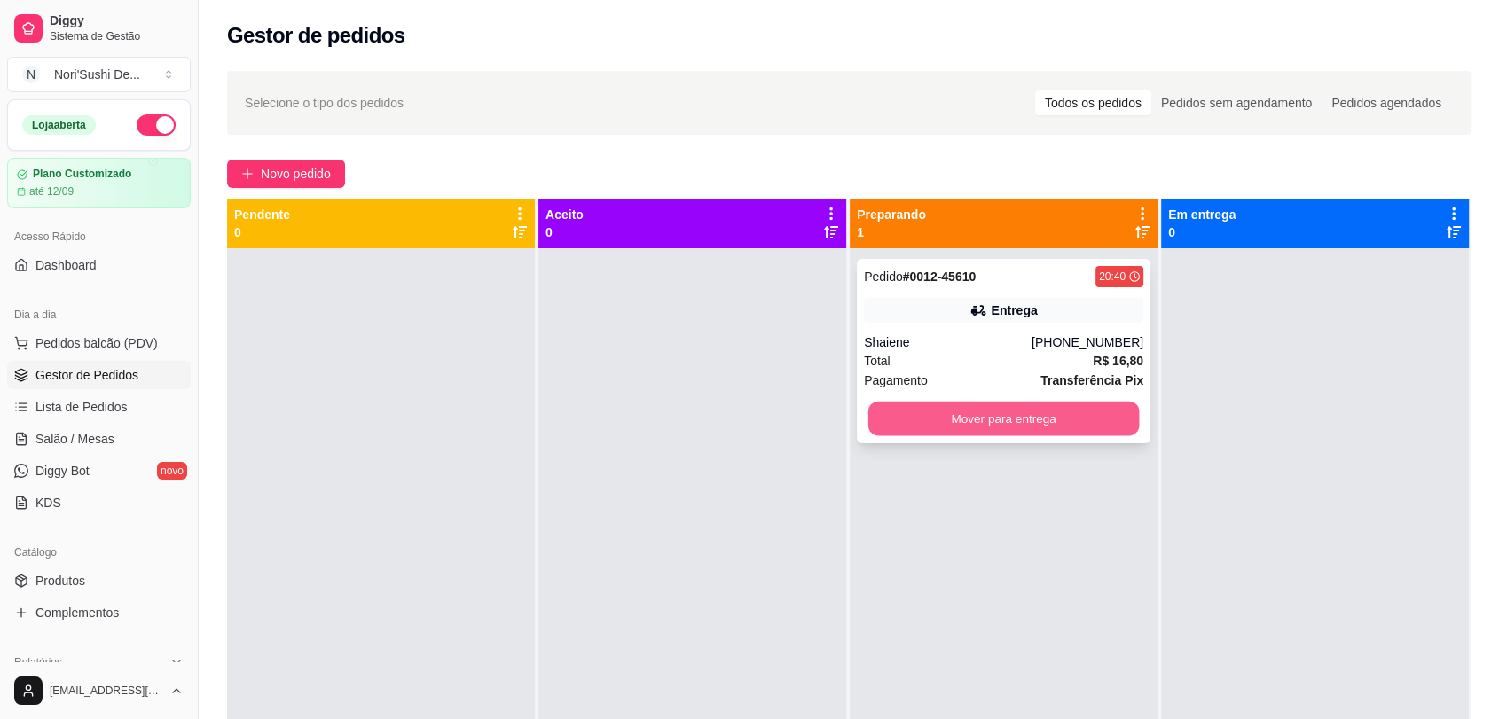
click at [1006, 425] on button "Mover para entrega" at bounding box center [1003, 419] width 271 height 35
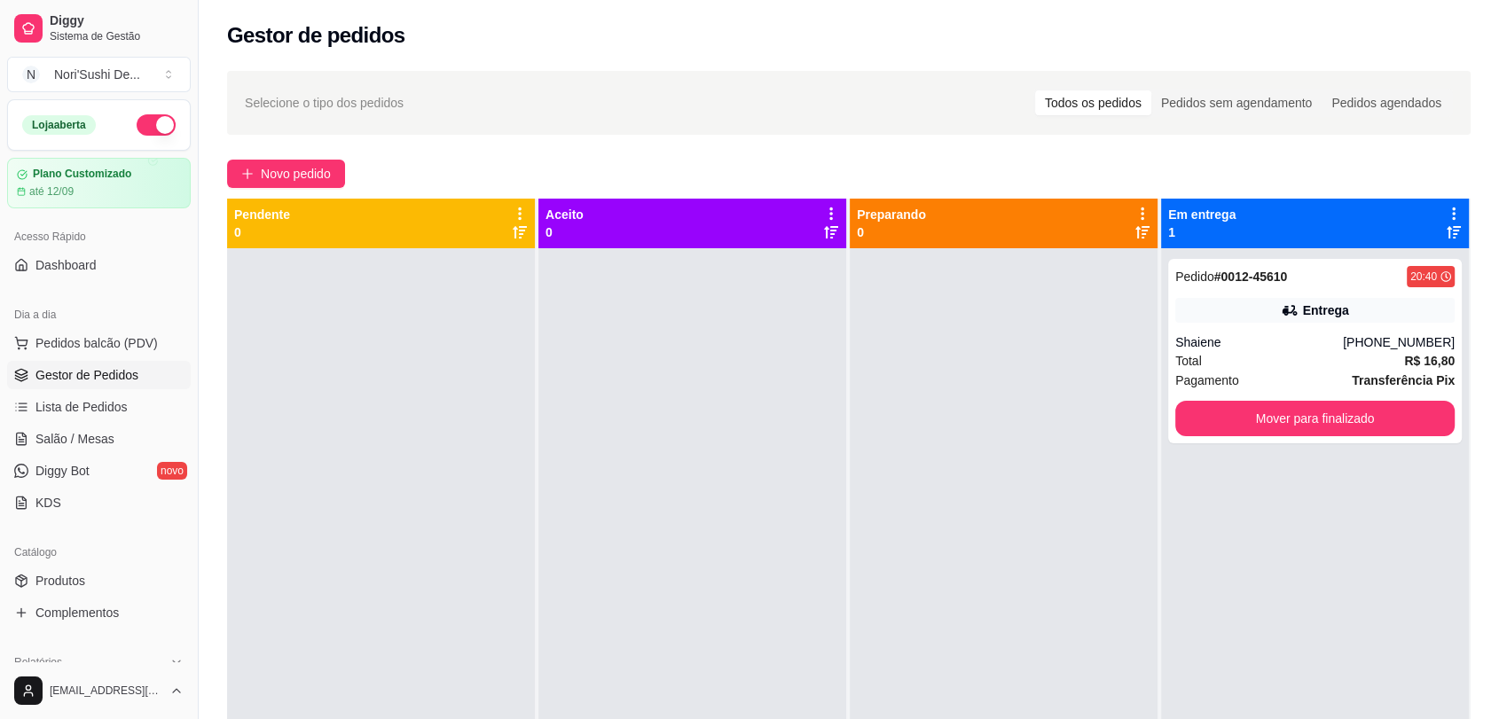
click at [956, 379] on div at bounding box center [1004, 607] width 308 height 719
drag, startPoint x: 1007, startPoint y: 379, endPoint x: 986, endPoint y: 372, distance: 21.6
click at [1003, 378] on div at bounding box center [1004, 607] width 308 height 719
click at [1236, 418] on button "Mover para finalizado" at bounding box center [1314, 418] width 279 height 35
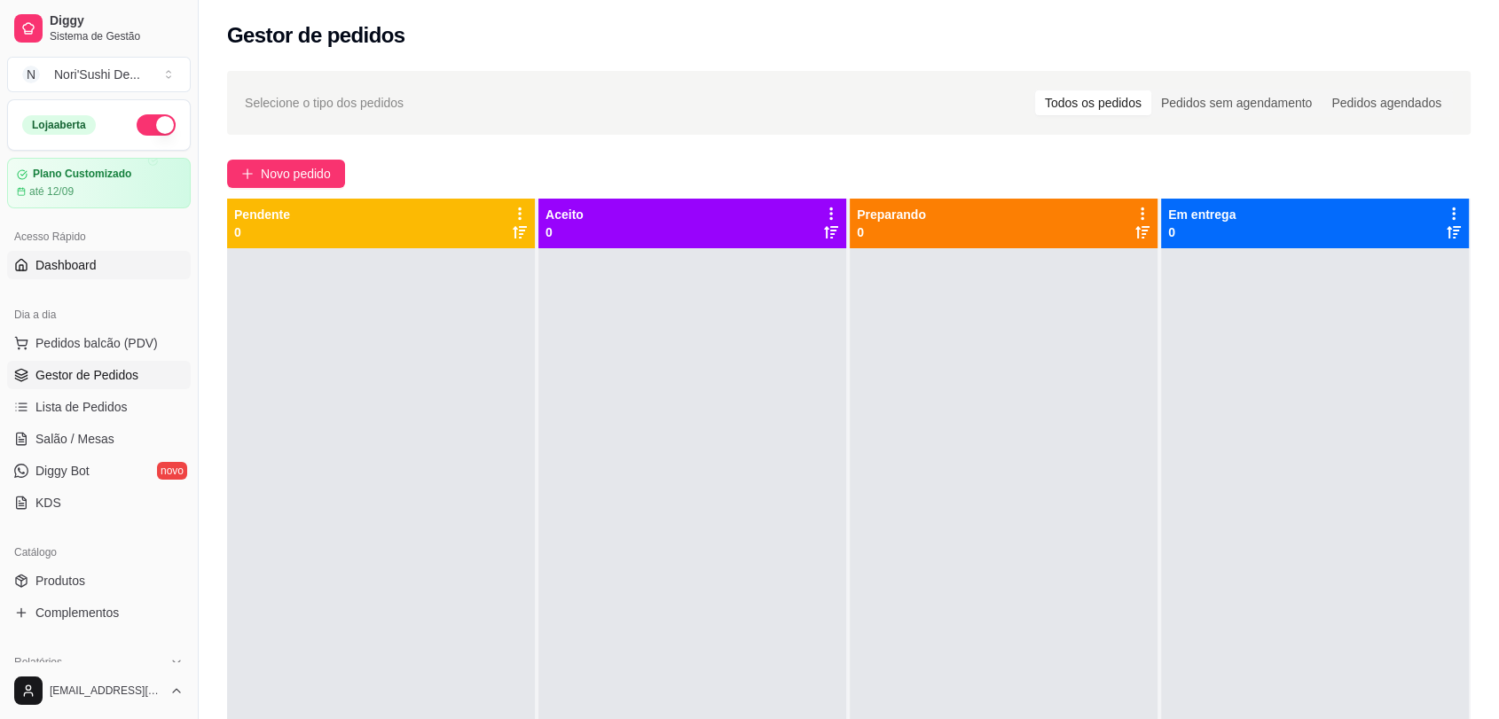
click at [90, 260] on span "Dashboard" at bounding box center [65, 265] width 61 height 18
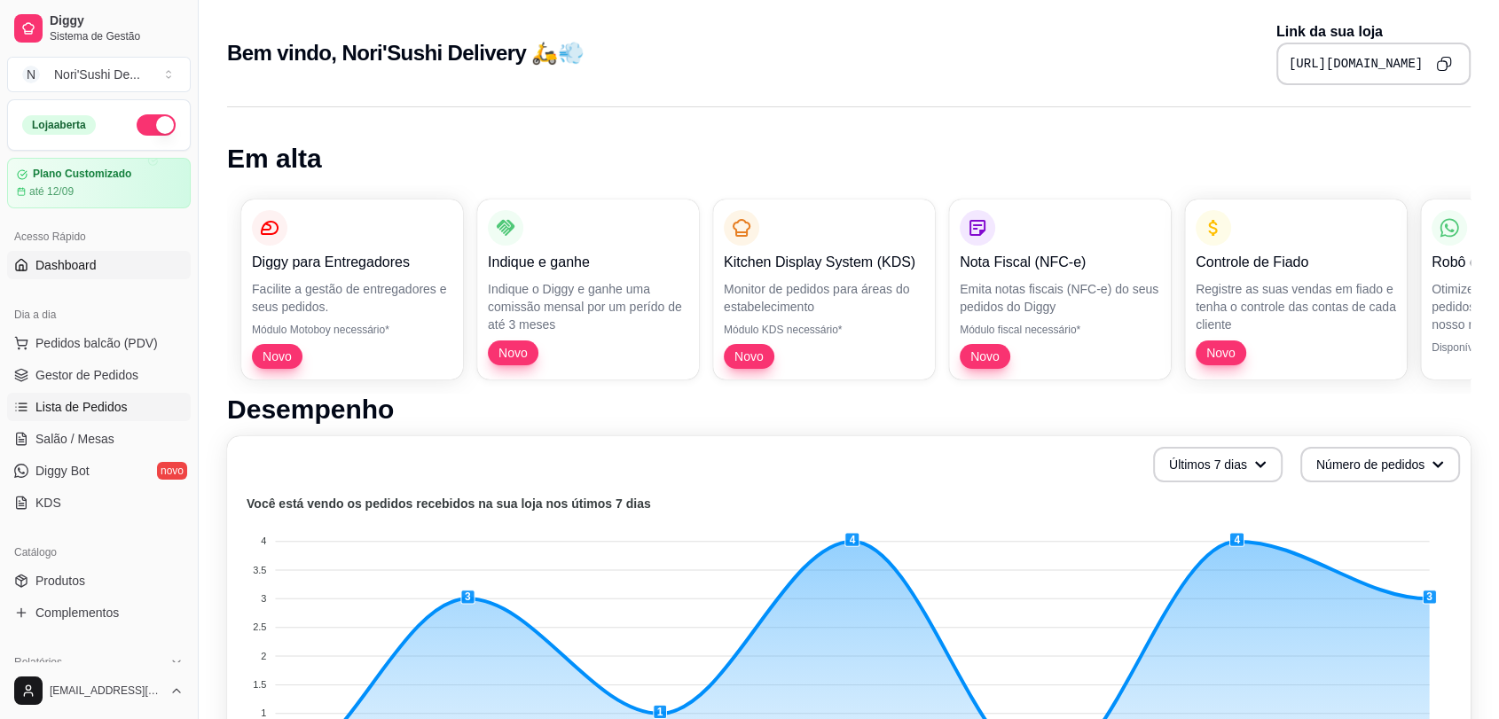
click at [92, 406] on span "Lista de Pedidos" at bounding box center [81, 407] width 92 height 18
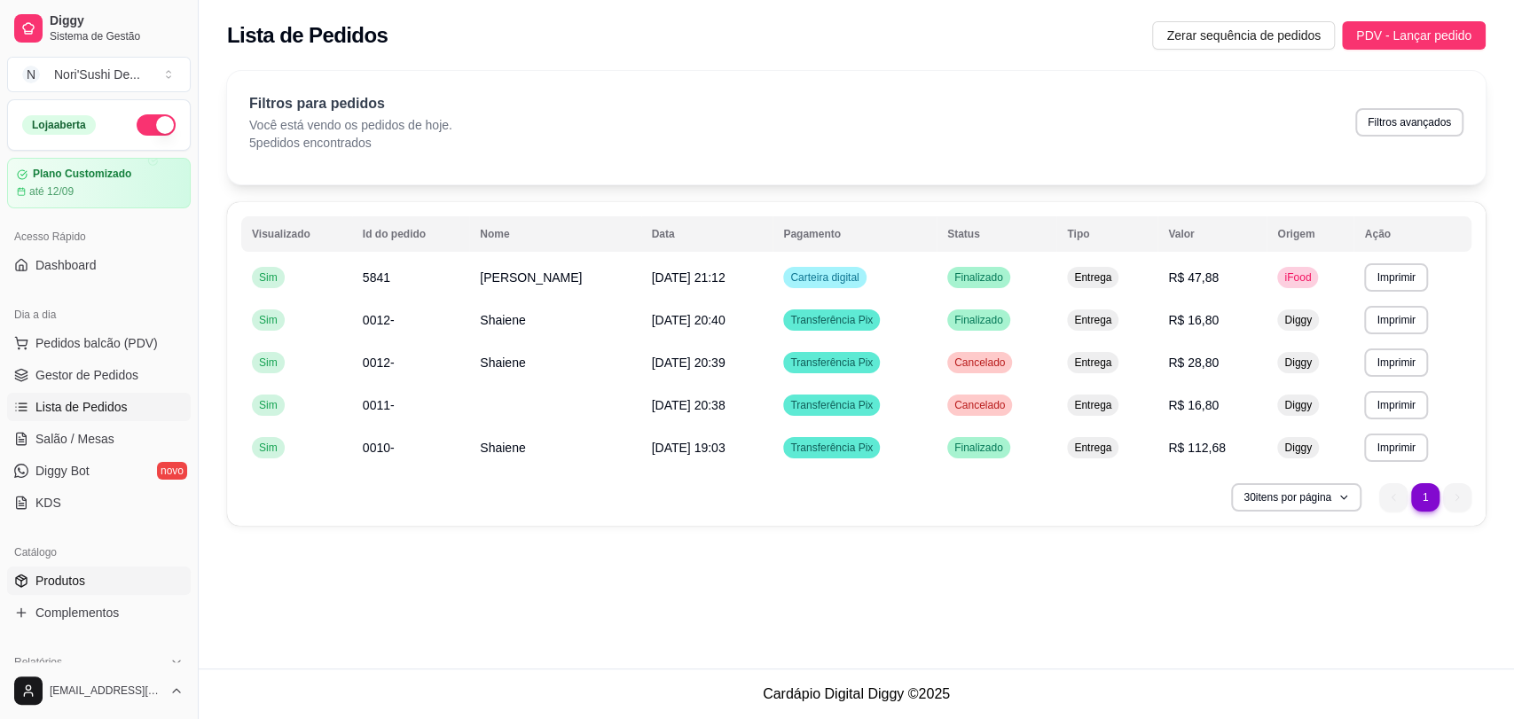
click at [78, 586] on span "Produtos" at bounding box center [60, 581] width 50 height 18
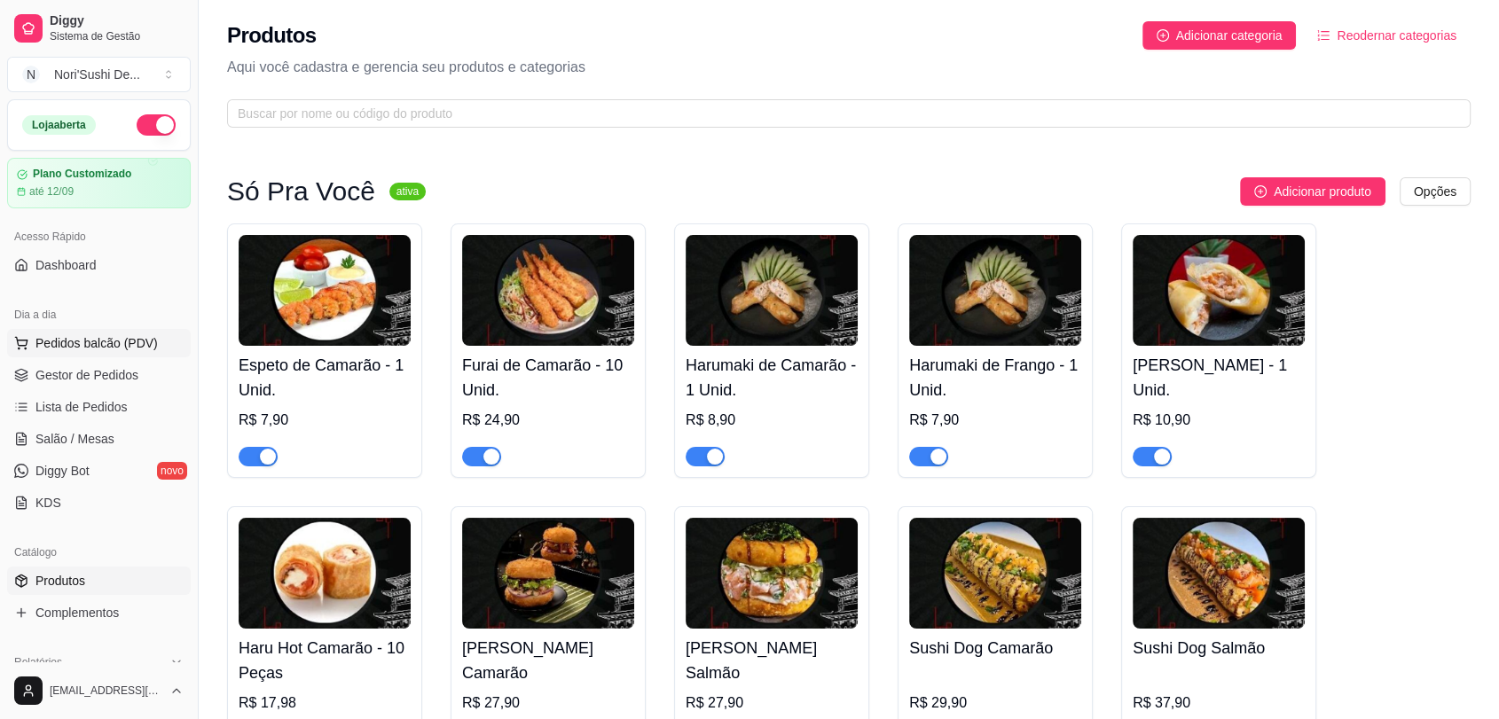
click at [109, 330] on button "Pedidos balcão (PDV)" at bounding box center [99, 343] width 184 height 28
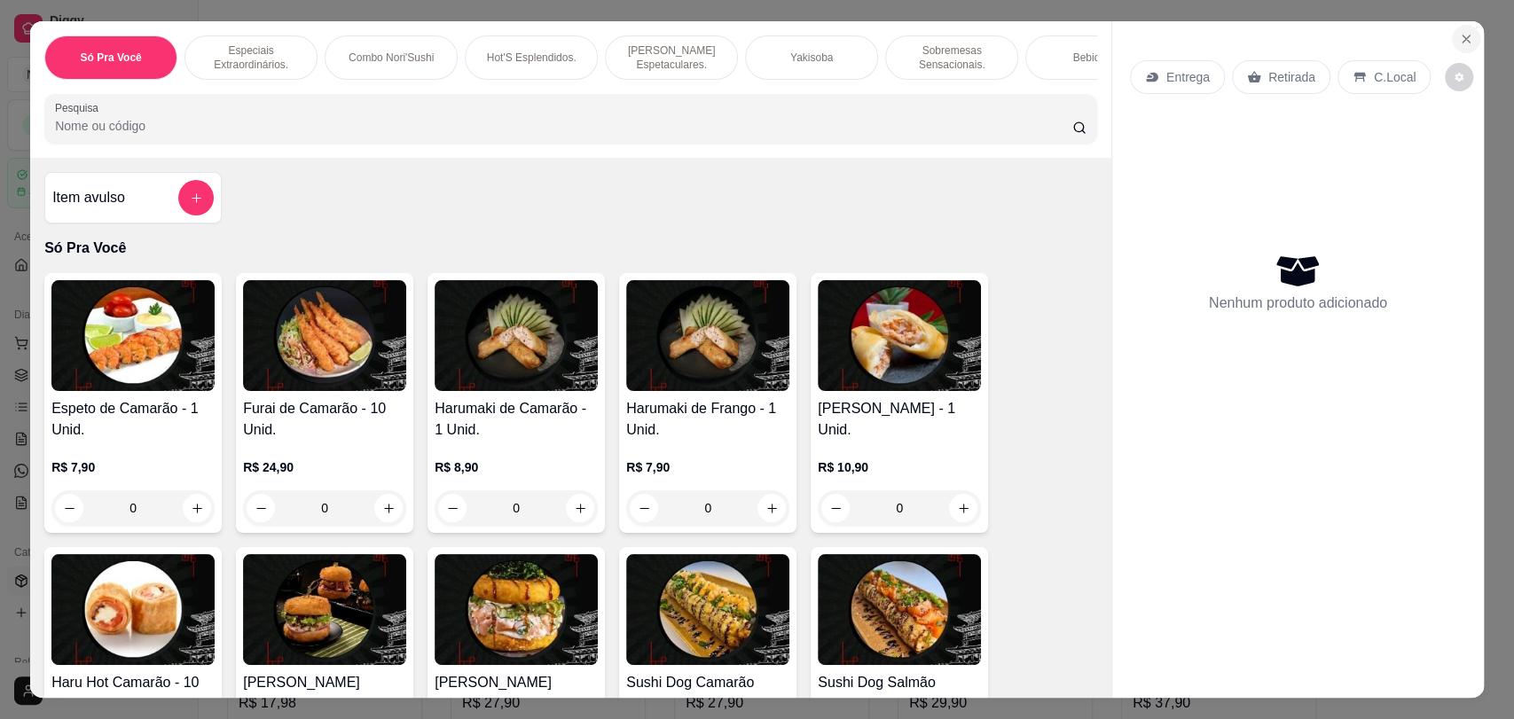
click at [1464, 38] on icon "Close" at bounding box center [1466, 39] width 14 height 14
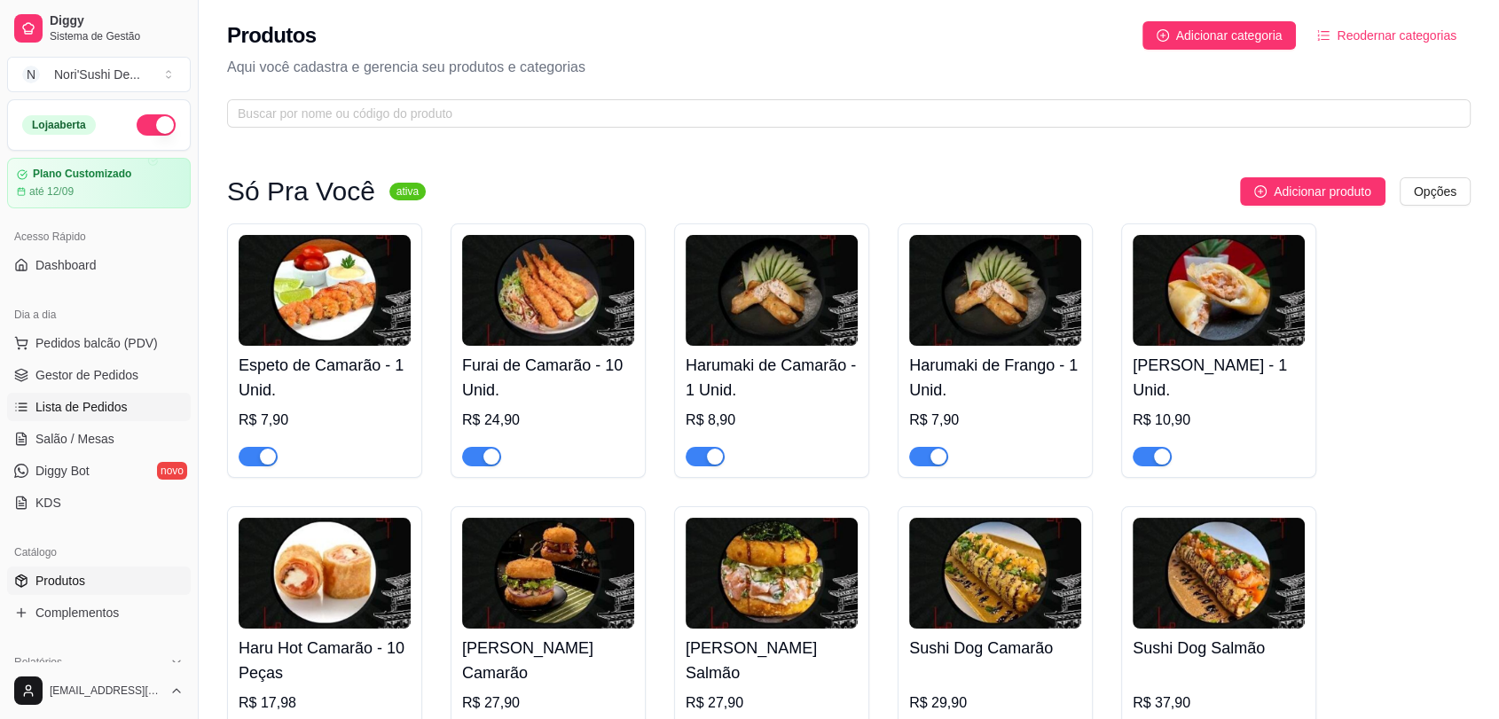
click at [55, 402] on span "Lista de Pedidos" at bounding box center [81, 407] width 92 height 18
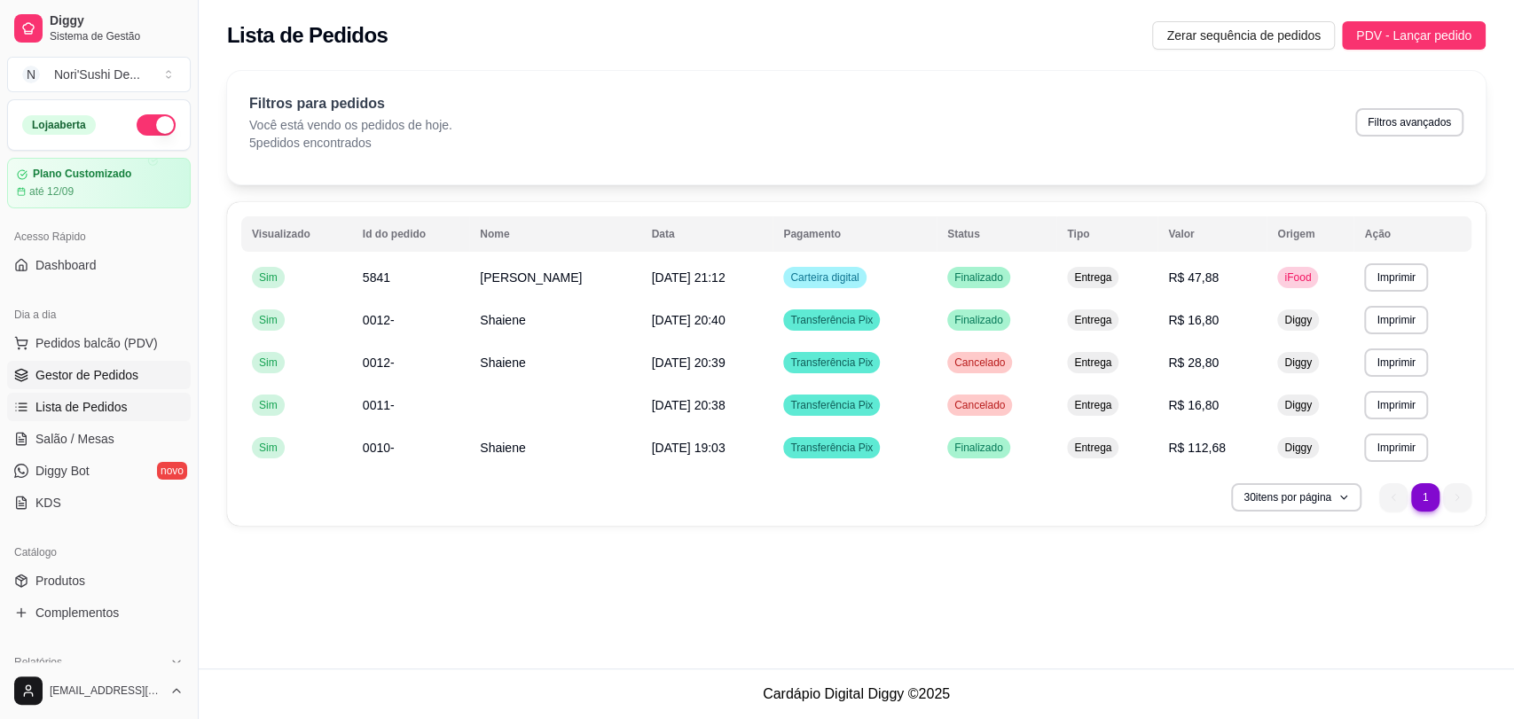
click at [99, 381] on span "Gestor de Pedidos" at bounding box center [86, 375] width 103 height 18
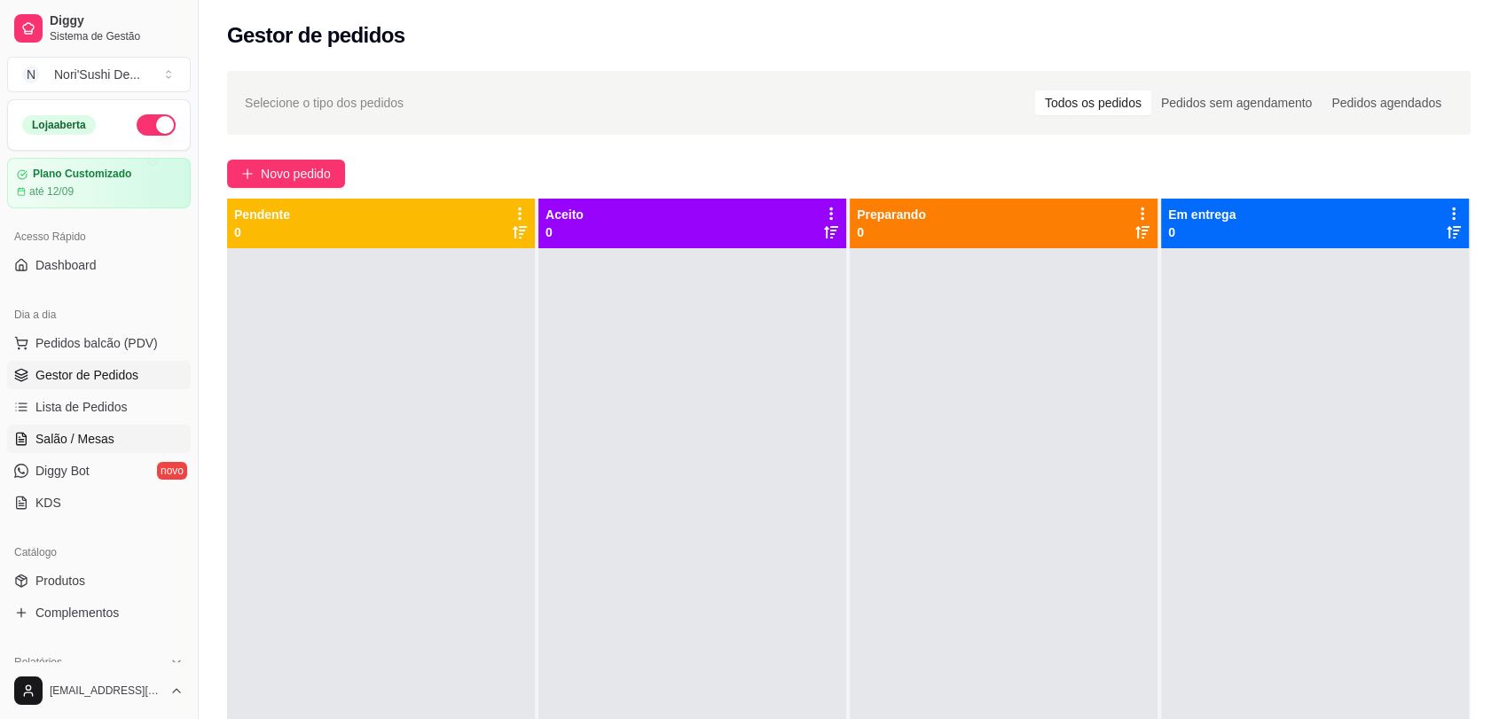
click at [84, 437] on span "Salão / Mesas" at bounding box center [74, 439] width 79 height 18
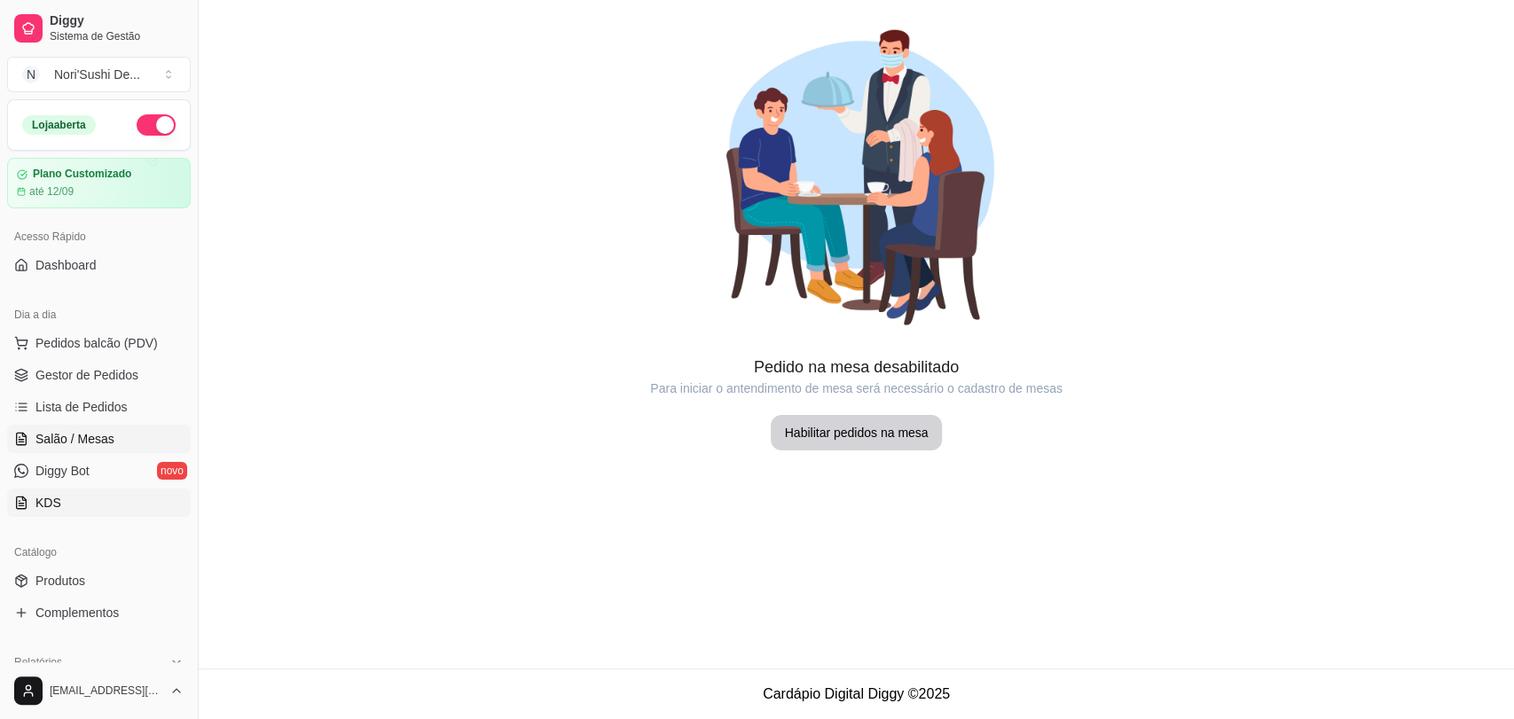
click at [86, 498] on link "KDS" at bounding box center [99, 503] width 184 height 28
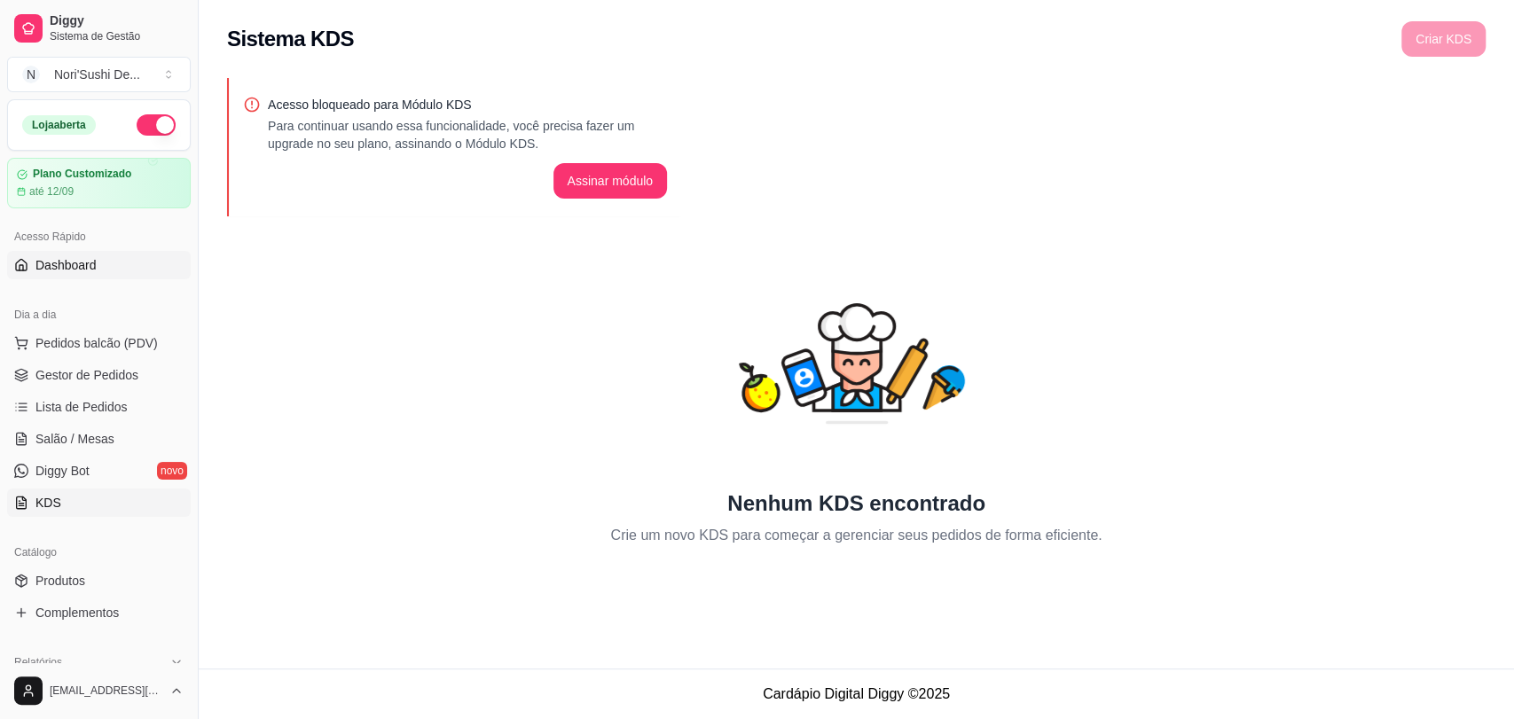
click at [67, 271] on span "Dashboard" at bounding box center [65, 265] width 61 height 18
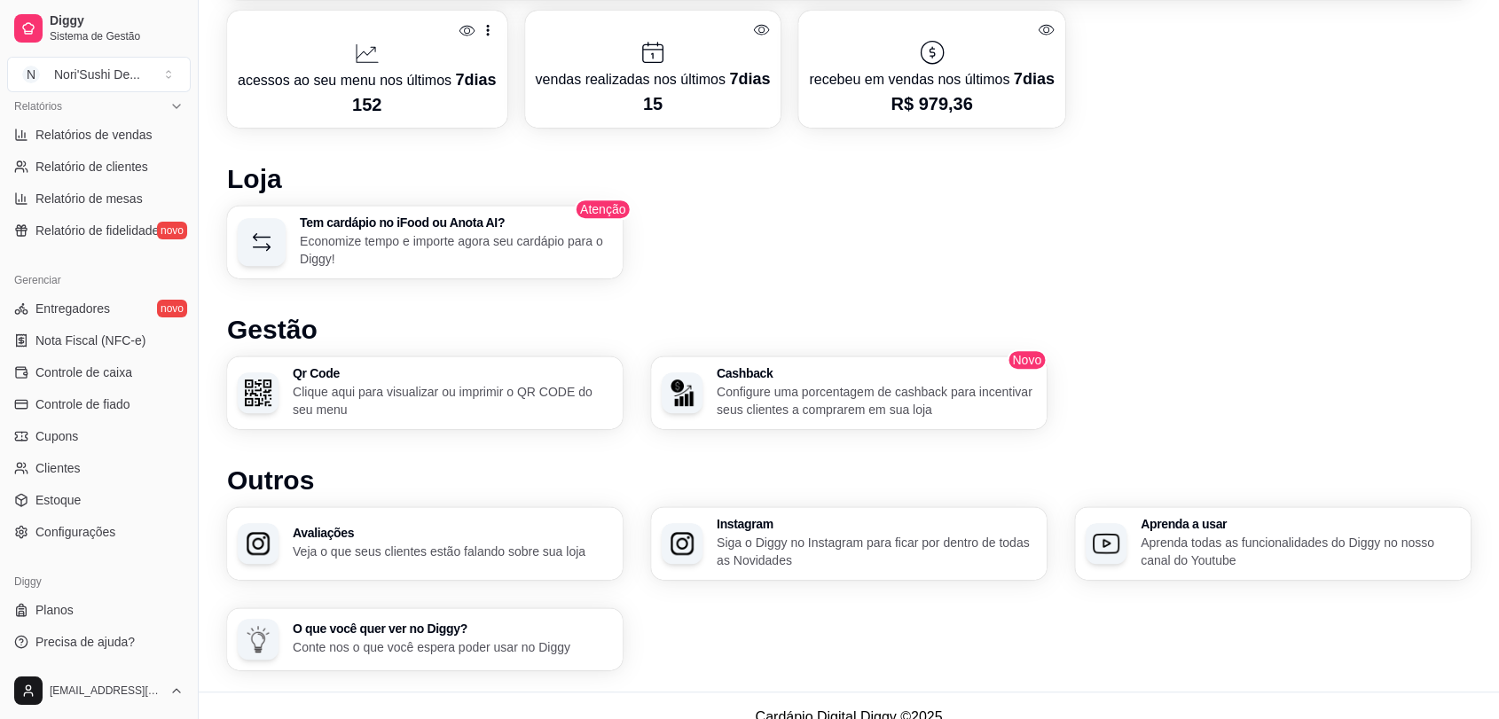
scroll to position [850, 0]
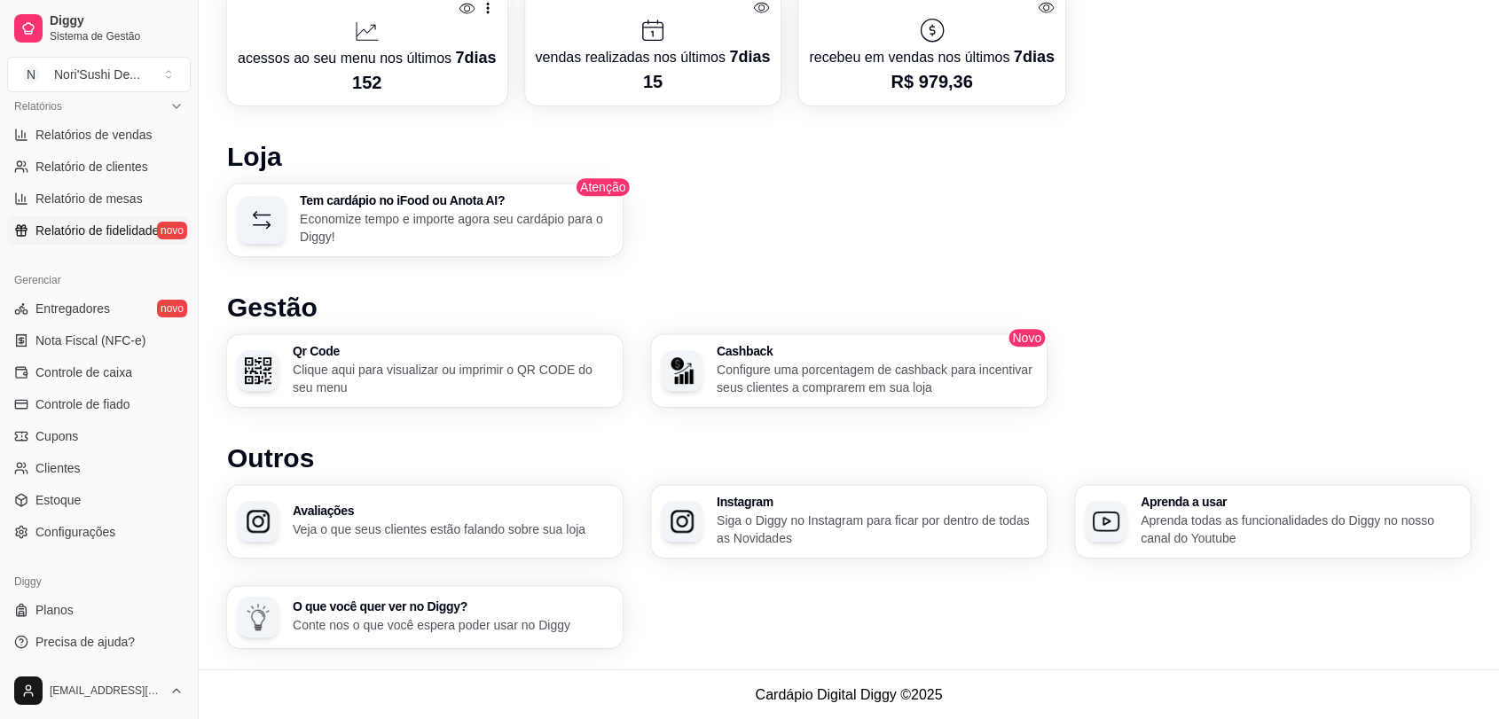
click at [149, 229] on span "Relatório de fidelidade" at bounding box center [96, 231] width 123 height 18
